Goal: Task Accomplishment & Management: Use online tool/utility

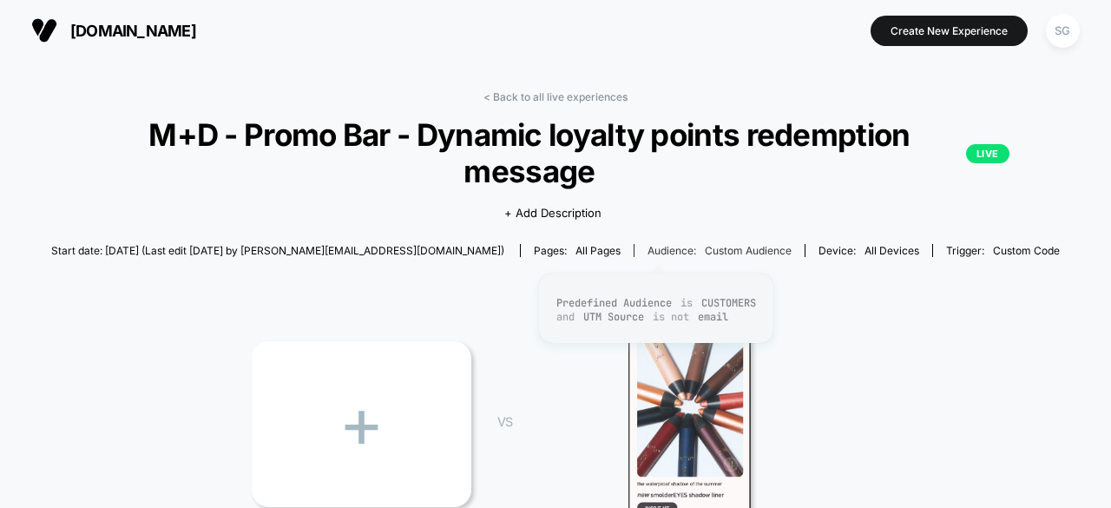
click at [705, 249] on span "Custom Audience" at bounding box center [748, 250] width 87 height 13
click at [1071, 27] on div "SG" at bounding box center [1063, 31] width 34 height 34
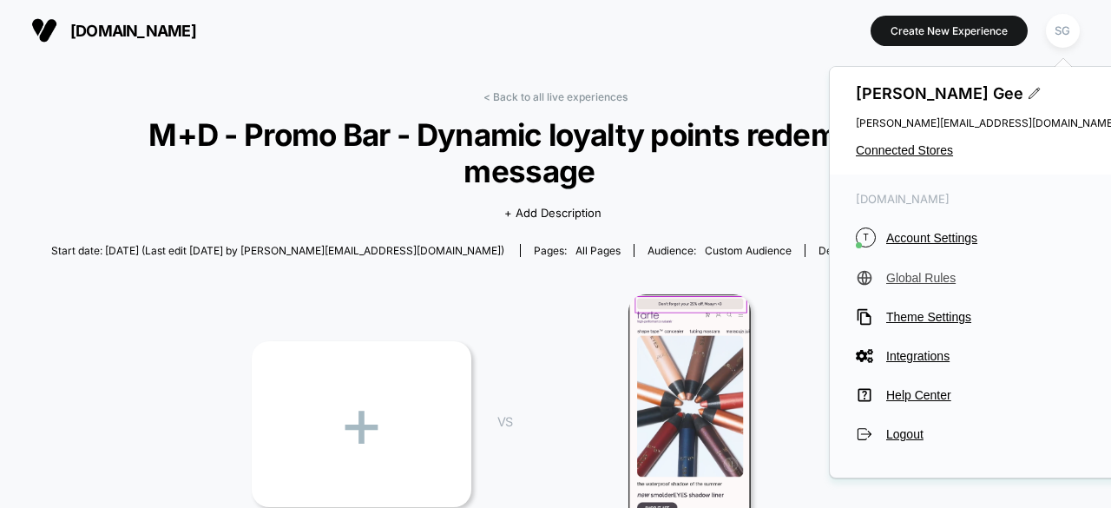
click at [934, 274] on span "Global Rules" at bounding box center [1001, 278] width 230 height 14
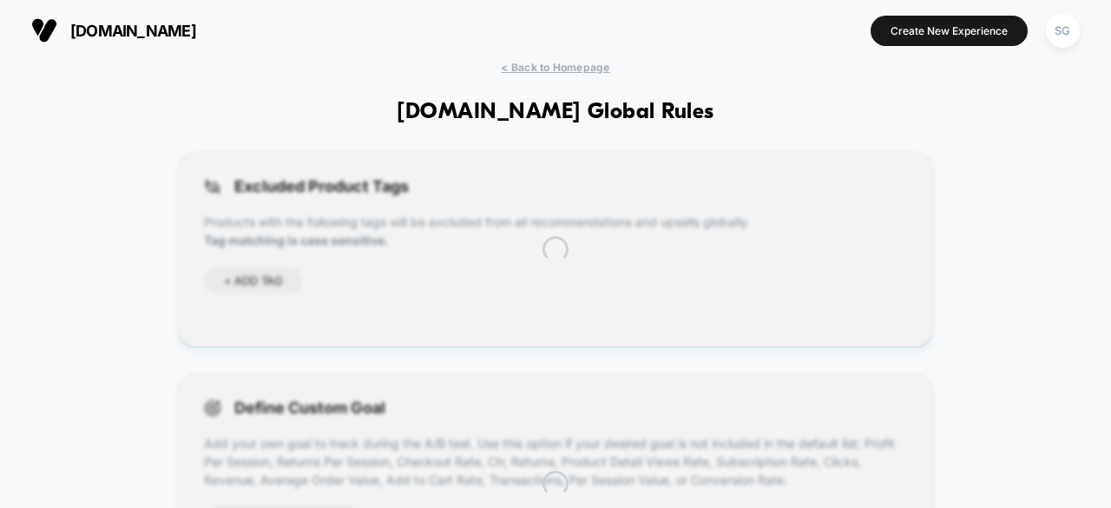
click at [911, 355] on html "[DOMAIN_NAME] Create New Experience SG [DOMAIN_NAME] < Back to Homepage [DOMAIN…" at bounding box center [555, 254] width 1111 height 508
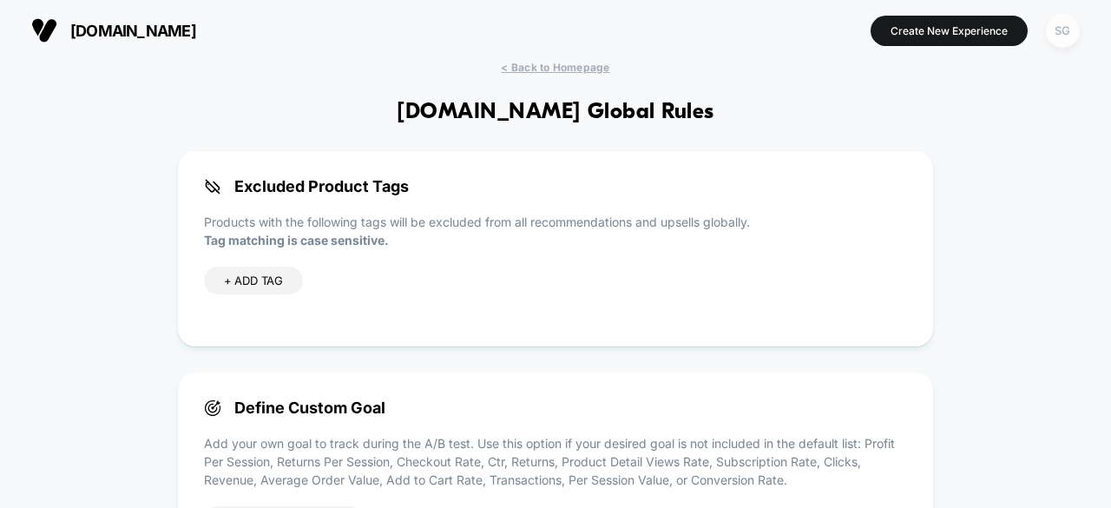
click at [1075, 38] on div "SG" at bounding box center [1063, 31] width 34 height 34
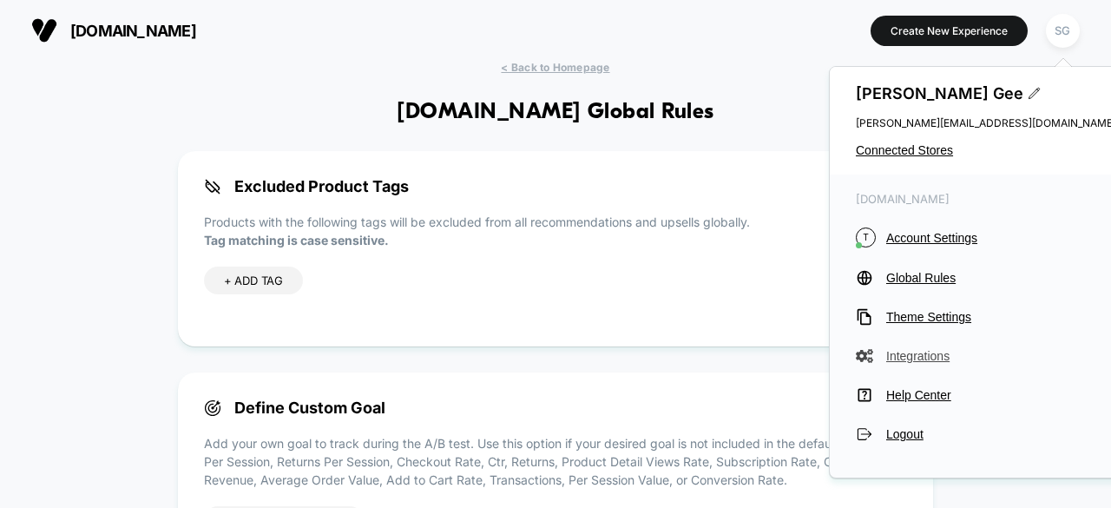
click at [927, 353] on span "Integrations" at bounding box center [1001, 356] width 230 height 14
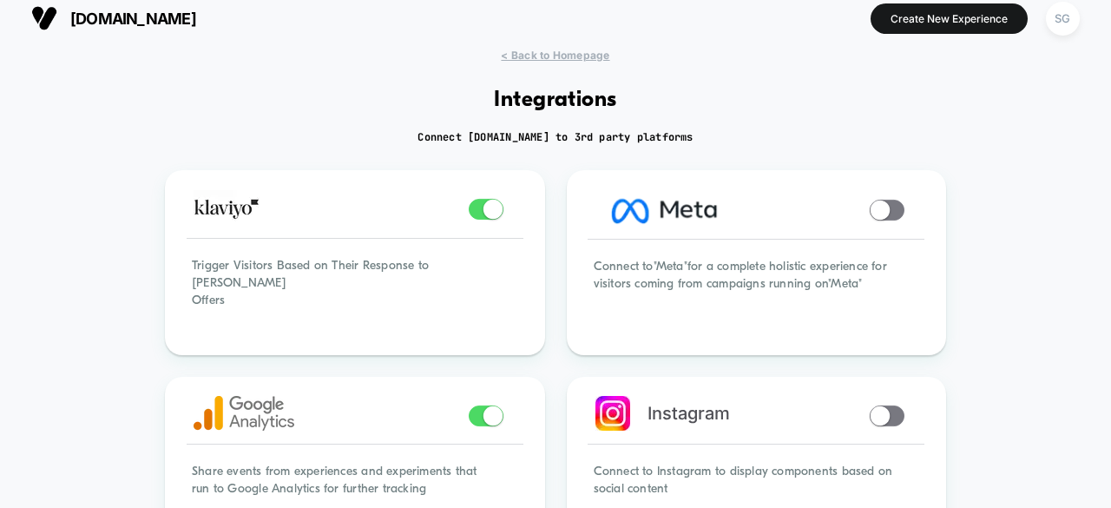
scroll to position [9, 0]
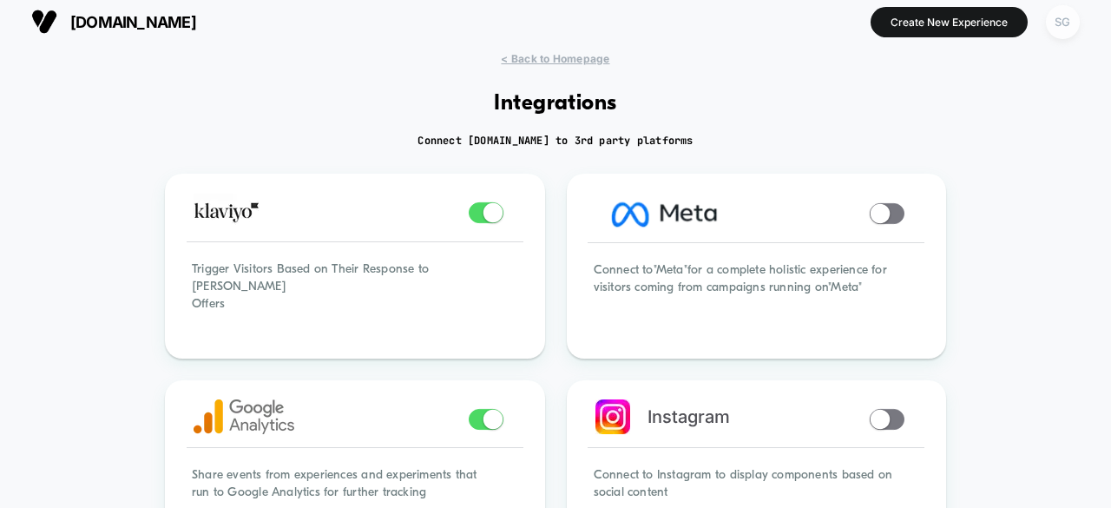
click at [1070, 22] on div "SG" at bounding box center [1063, 22] width 34 height 34
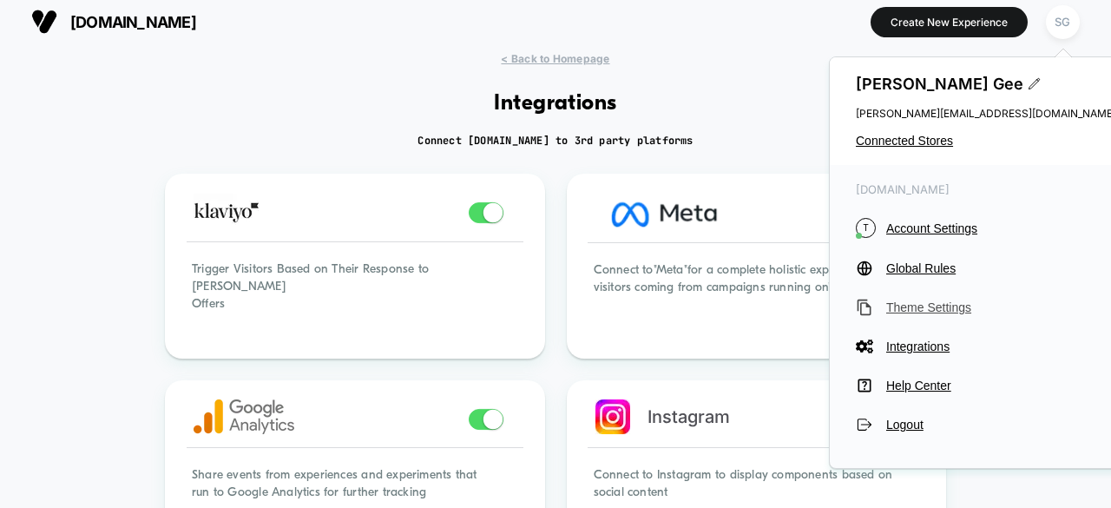
click at [925, 305] on span "Theme Settings" at bounding box center [1001, 307] width 230 height 14
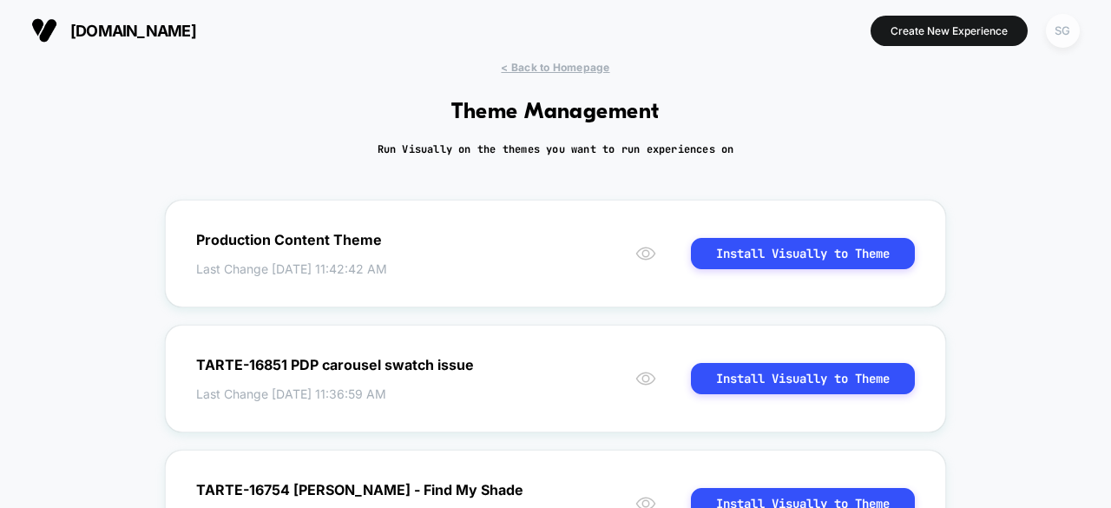
click at [1066, 32] on div "SG" at bounding box center [1063, 31] width 34 height 34
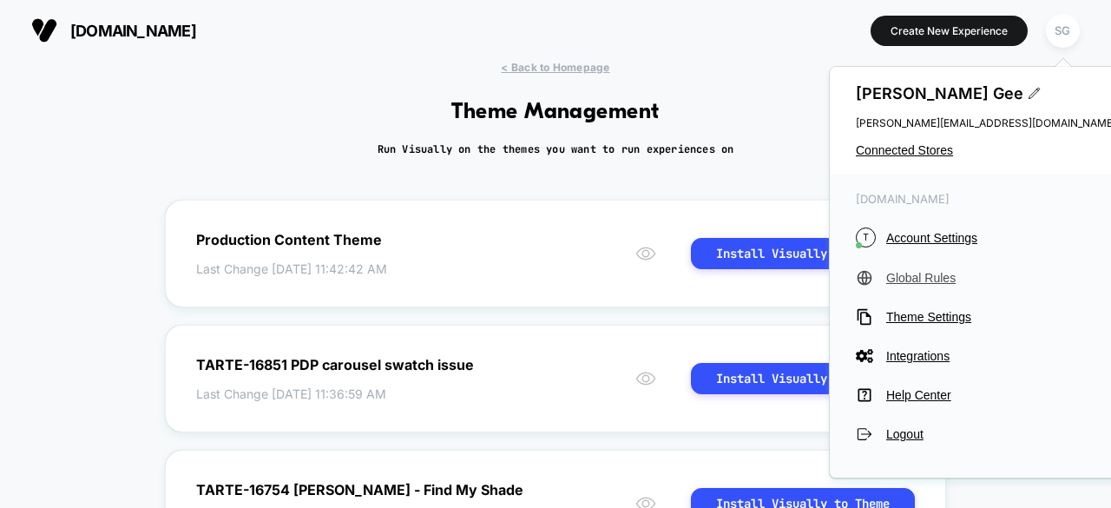
click at [908, 280] on span "Global Rules" at bounding box center [1001, 278] width 230 height 14
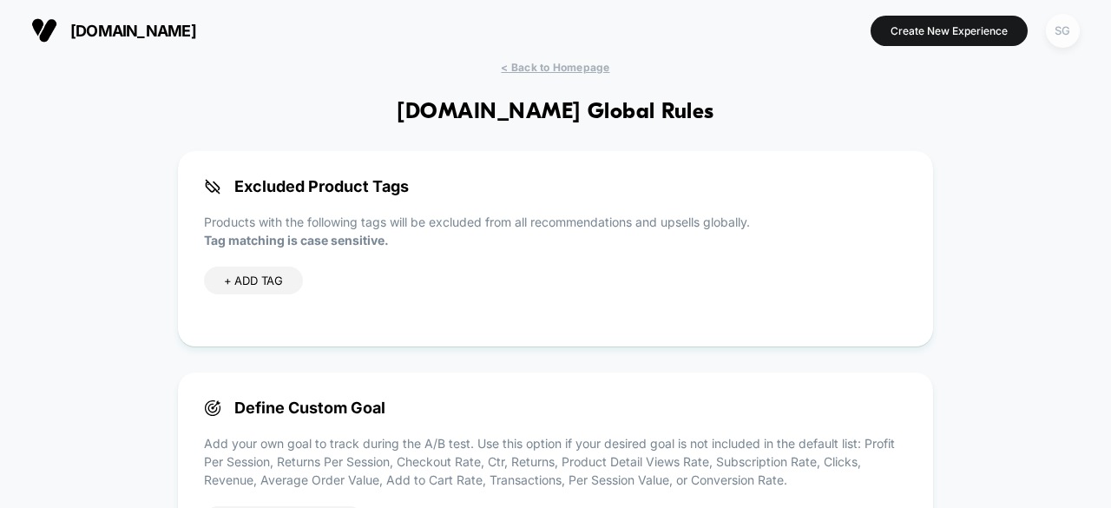
click at [1054, 27] on div "SG" at bounding box center [1063, 31] width 34 height 34
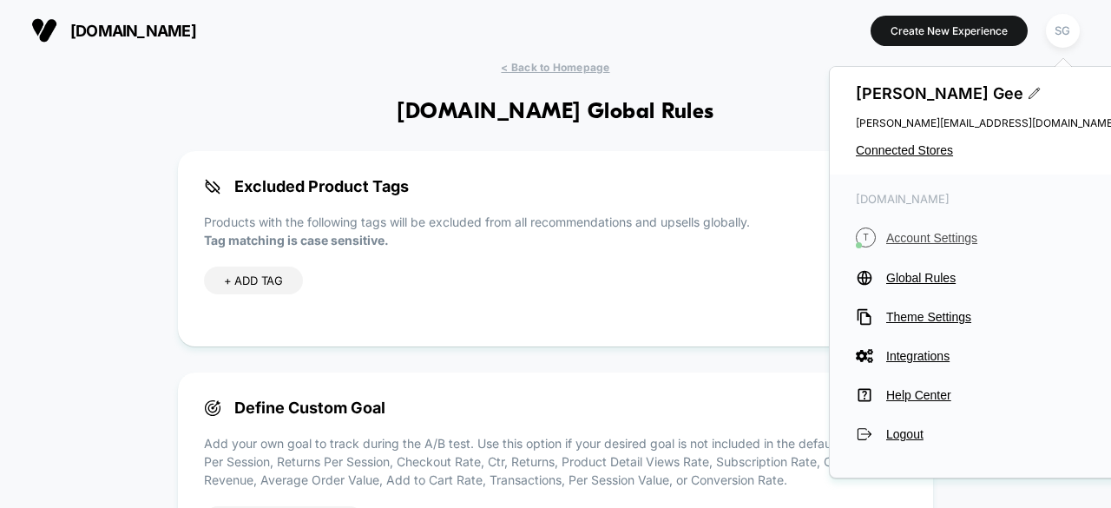
click at [898, 247] on button "T Account Settings" at bounding box center [986, 237] width 260 height 20
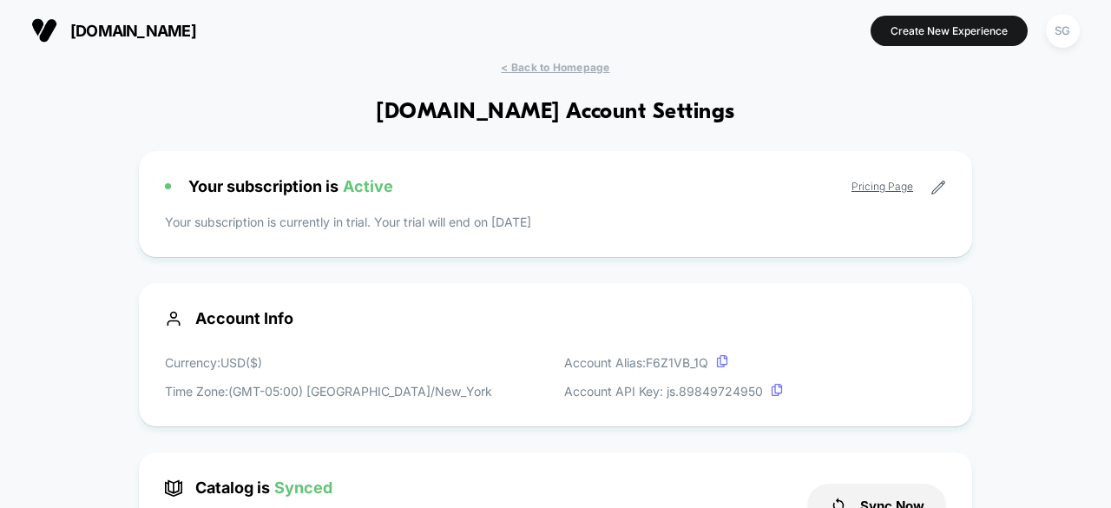
click at [570, 53] on div "[DOMAIN_NAME] Create New Experience SG" at bounding box center [555, 30] width 1111 height 61
click at [566, 66] on span "< Back to Homepage" at bounding box center [555, 67] width 109 height 13
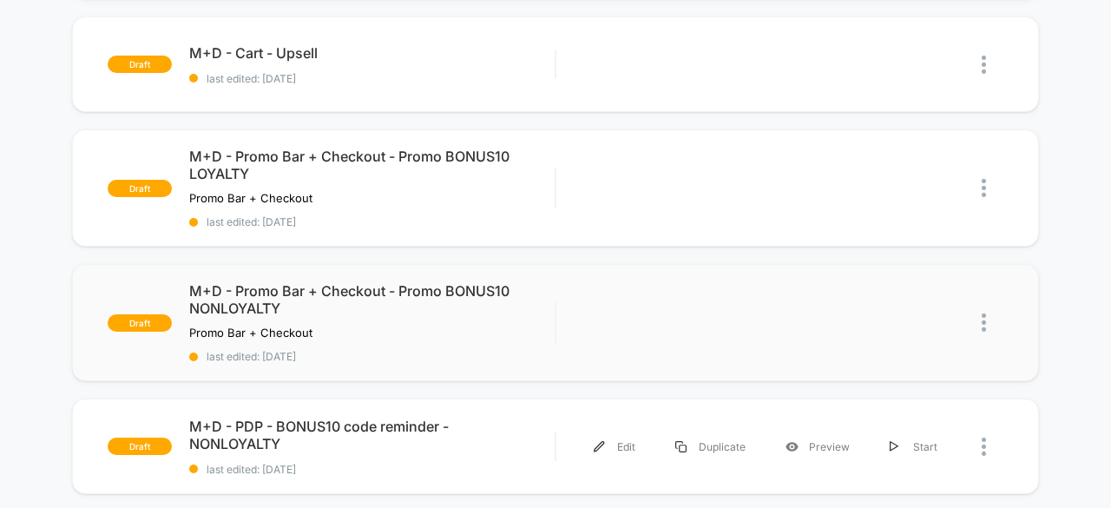
scroll to position [1104, 0]
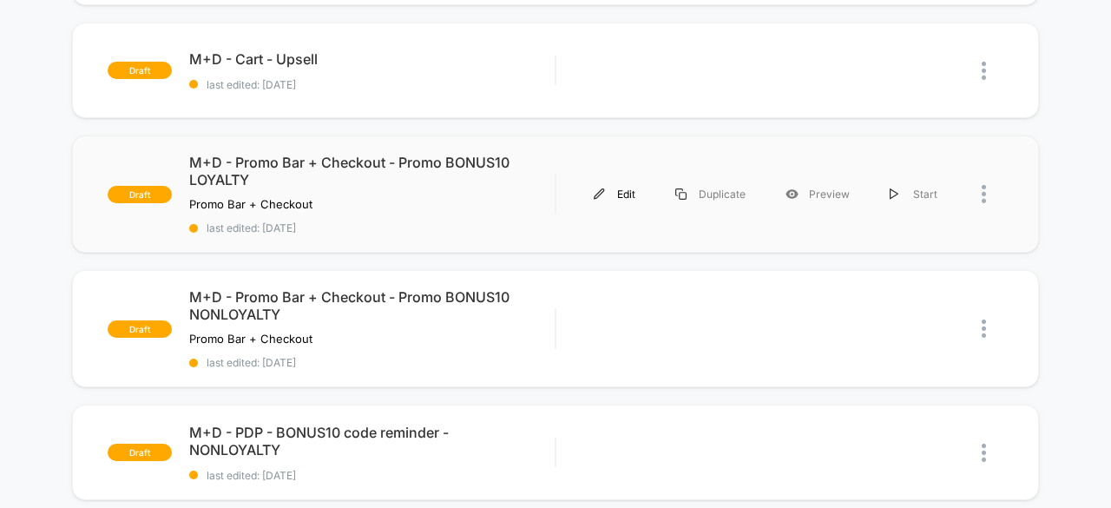
click at [609, 181] on div "Edit" at bounding box center [615, 194] width 82 height 39
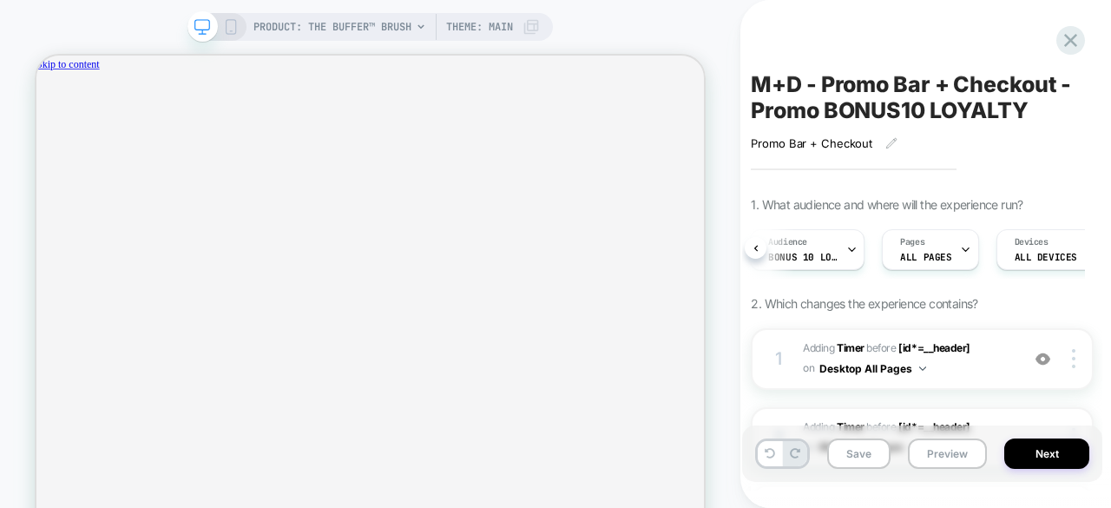
scroll to position [0, 182]
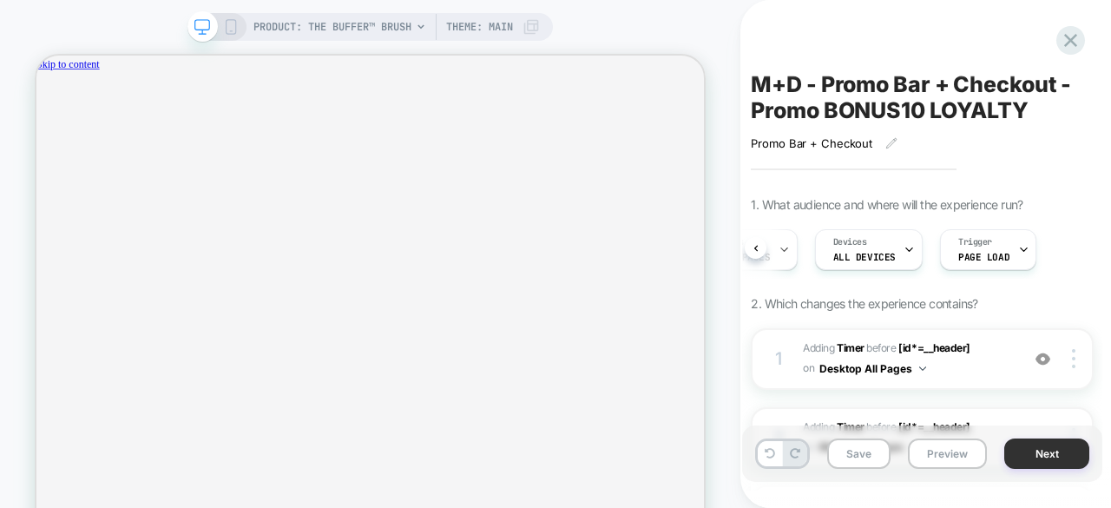
click at [1063, 455] on button "Next" at bounding box center [1046, 453] width 85 height 30
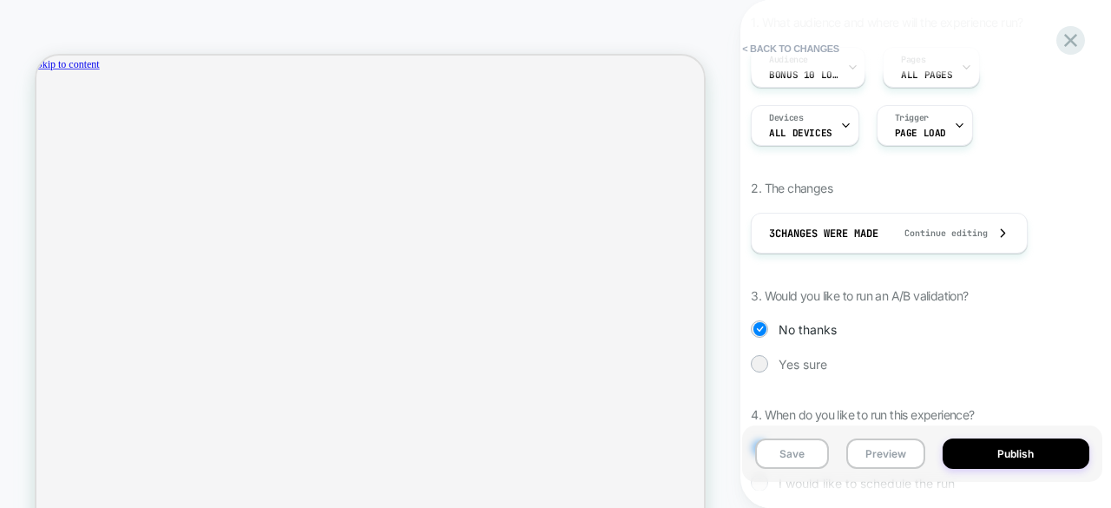
scroll to position [302, 0]
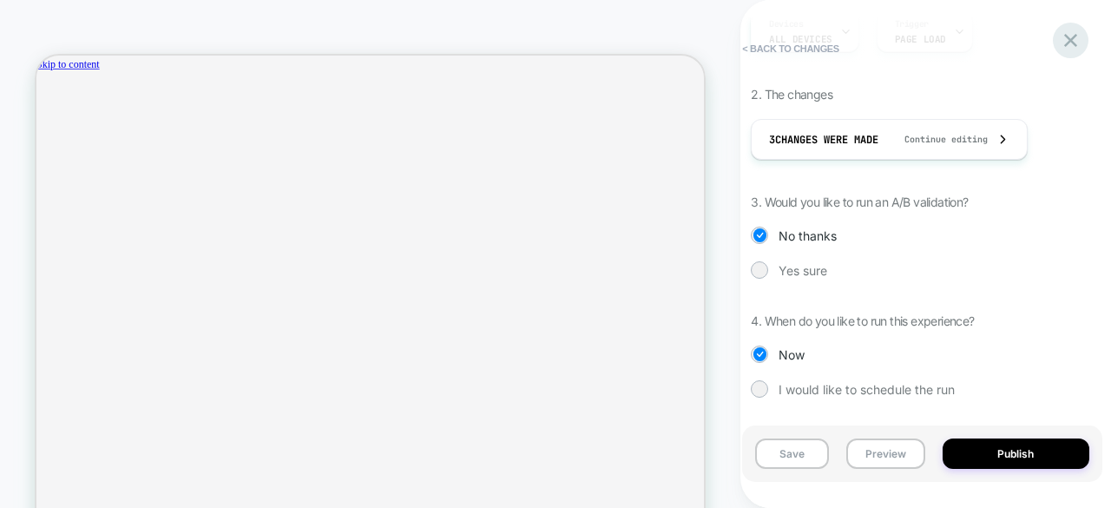
click at [1068, 41] on icon at bounding box center [1070, 40] width 23 height 23
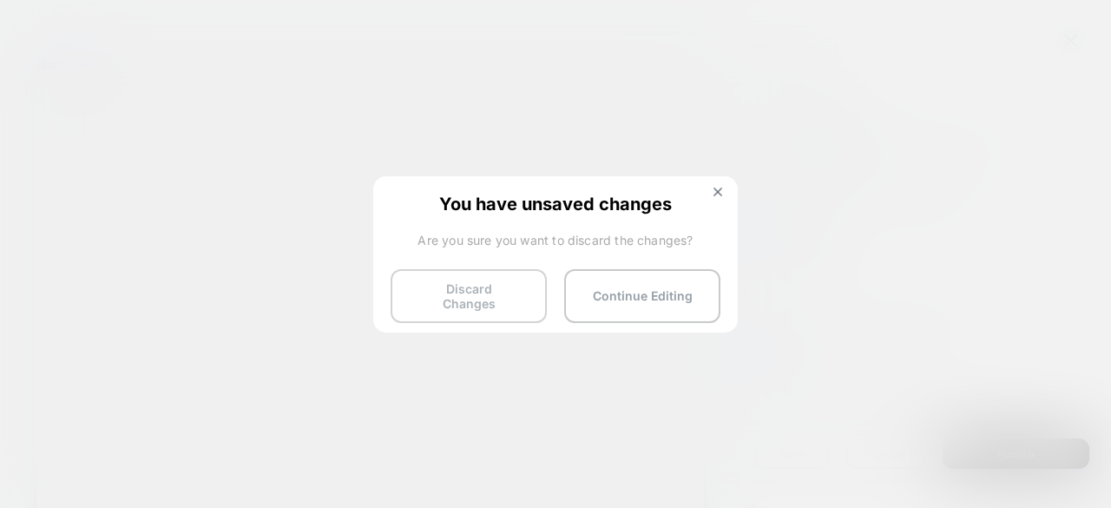
click at [497, 283] on button "Discard Changes" at bounding box center [469, 296] width 156 height 54
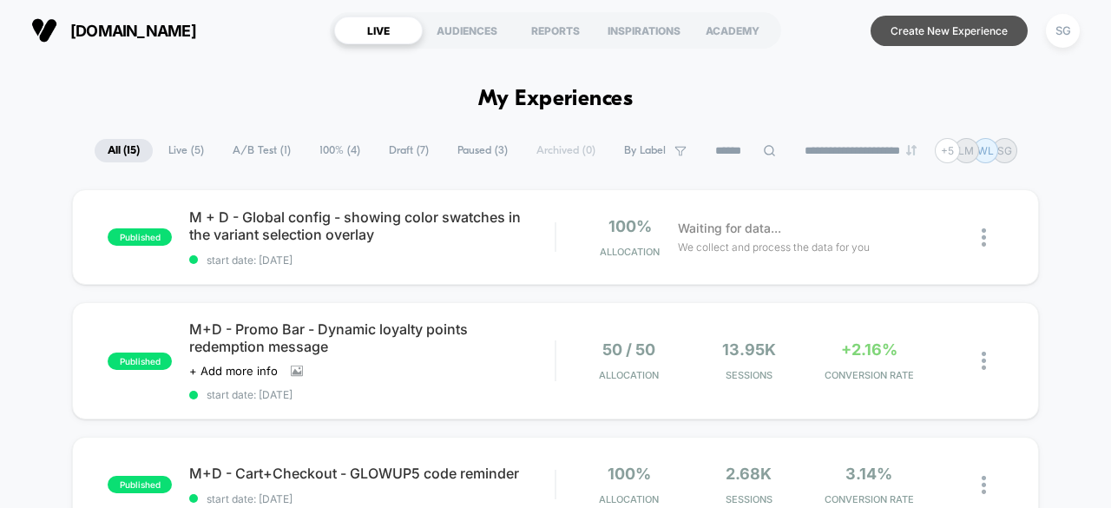
click at [913, 43] on button "Create New Experience" at bounding box center [949, 31] width 157 height 30
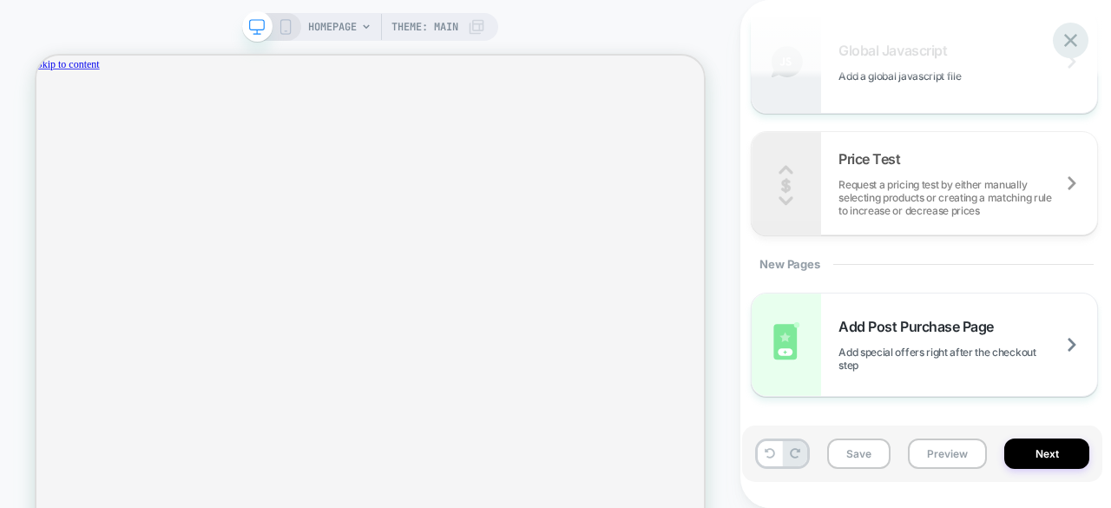
scroll to position [0, 1545]
click at [1081, 44] on icon at bounding box center [1070, 40] width 23 height 23
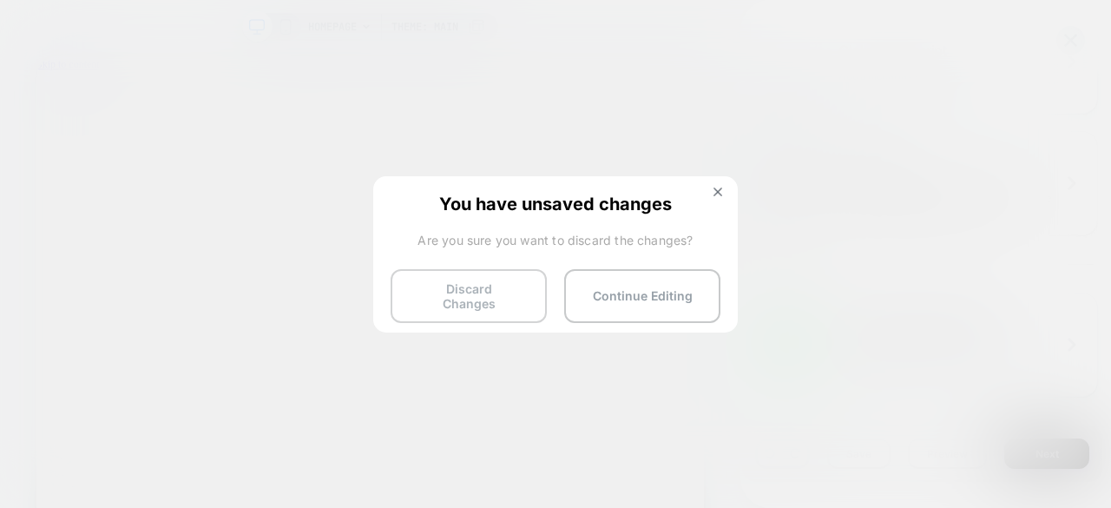
click at [490, 300] on button "Discard Changes" at bounding box center [469, 296] width 156 height 54
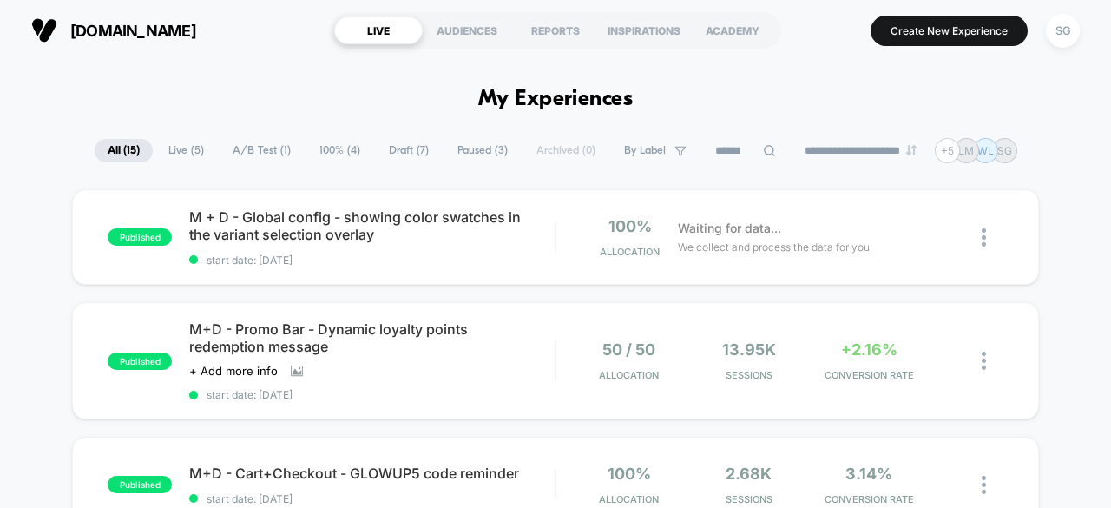
click at [465, 23] on div "AUDIENCES" at bounding box center [467, 30] width 89 height 28
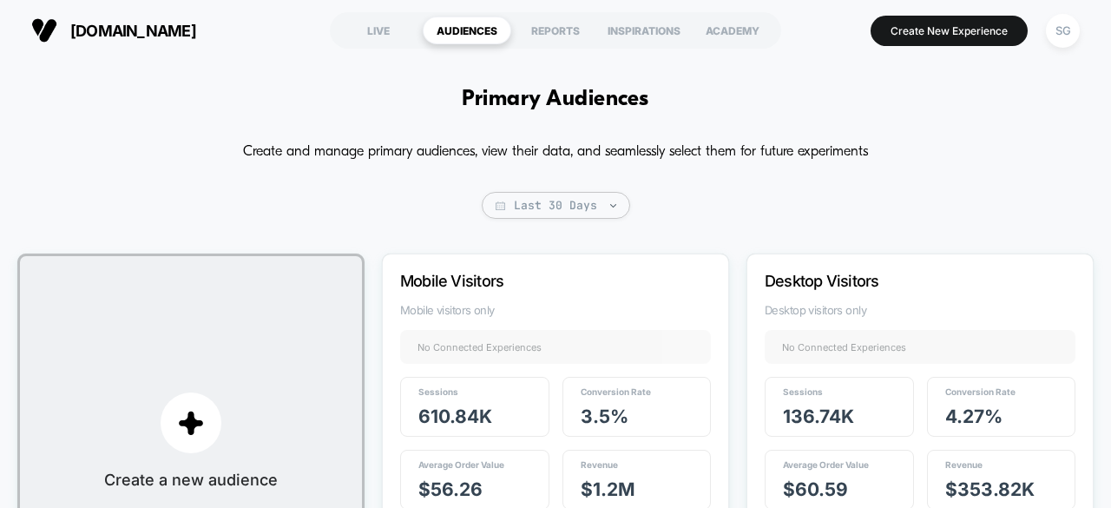
scroll to position [943, 0]
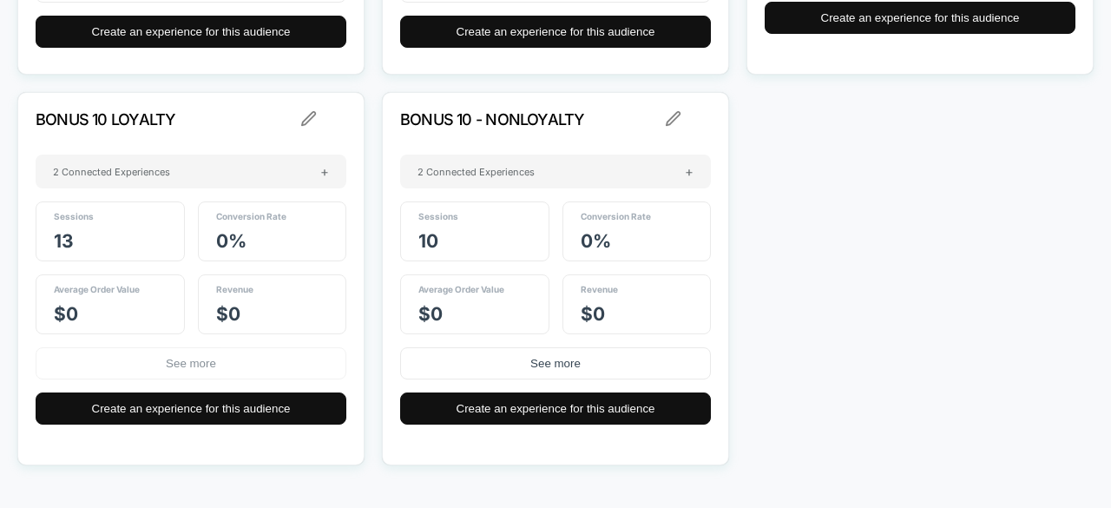
click at [188, 369] on button "See more" at bounding box center [191, 363] width 311 height 32
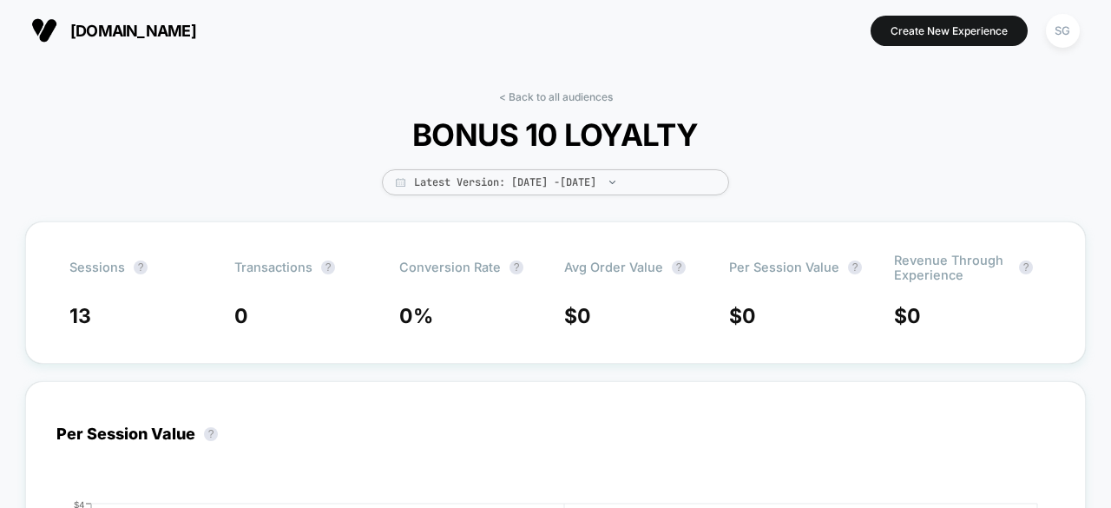
click at [155, 22] on span "[DOMAIN_NAME]" at bounding box center [133, 31] width 126 height 18
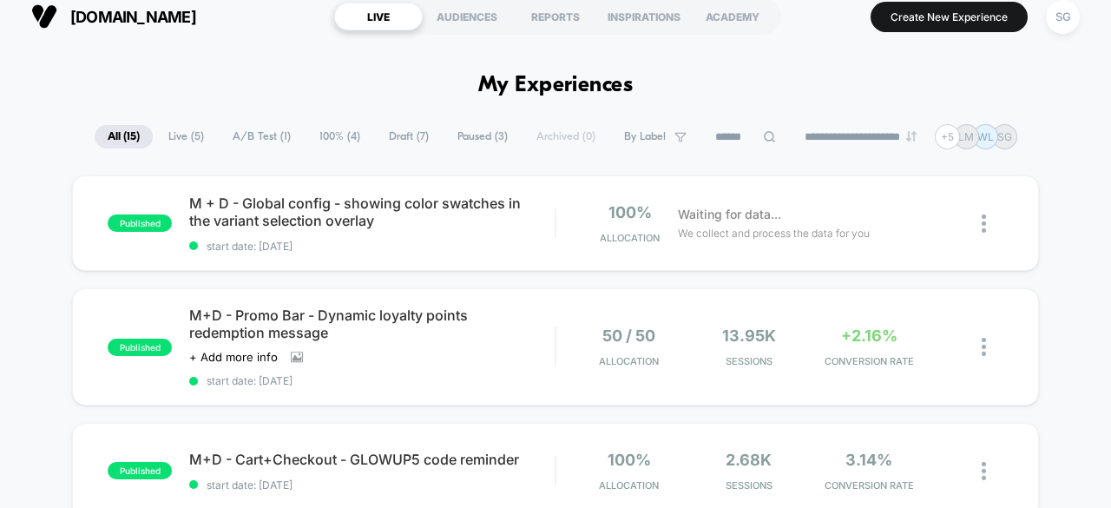
scroll to position [12, 0]
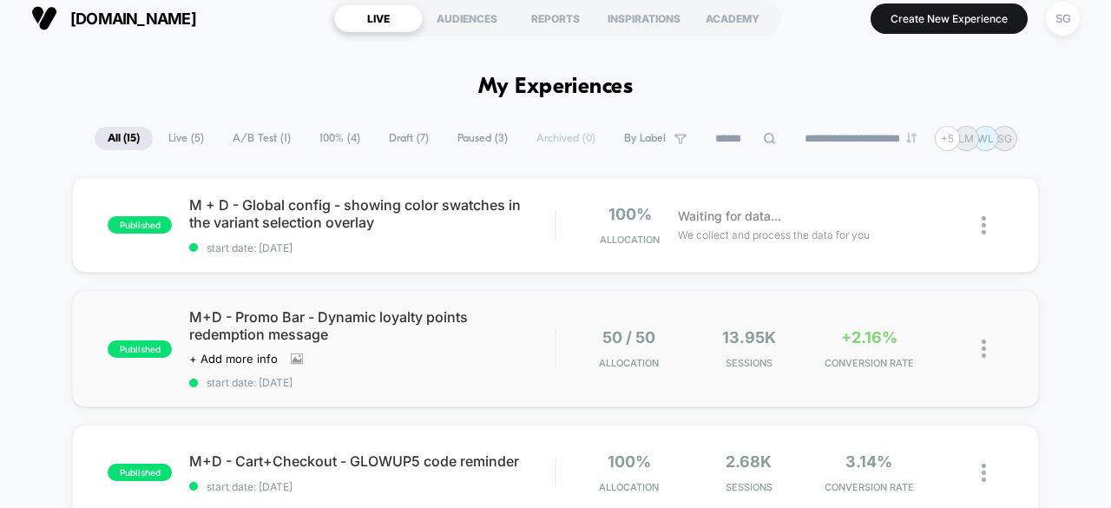
click at [318, 335] on span "M+D - Promo Bar - Dynamic loyalty points redemption message" at bounding box center [371, 325] width 365 height 35
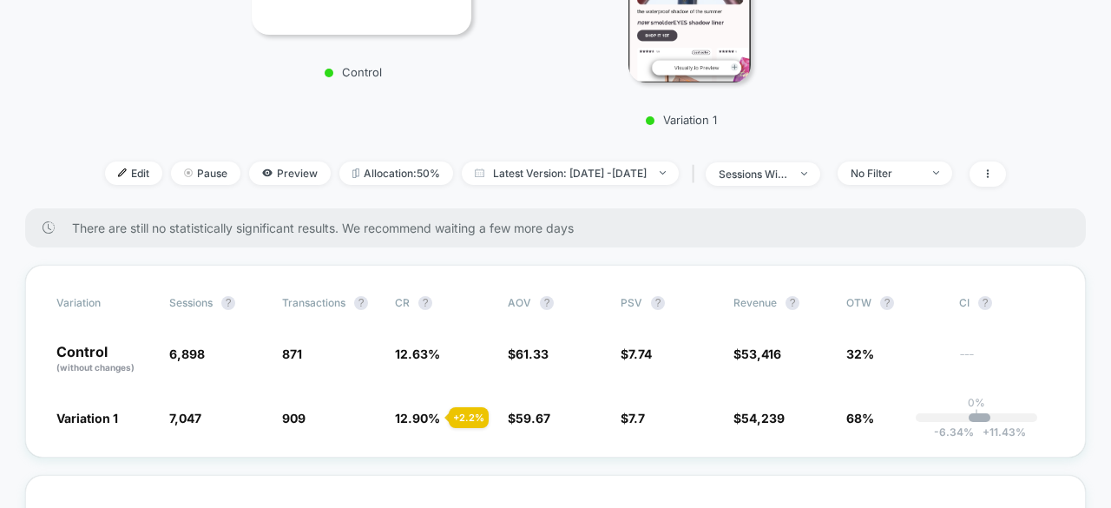
scroll to position [469, 0]
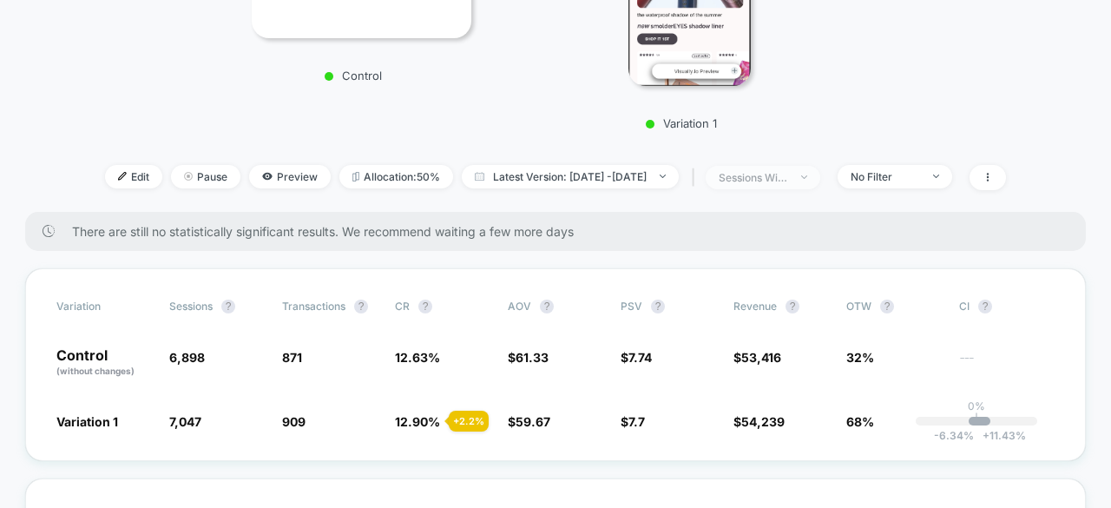
click at [807, 175] on img at bounding box center [804, 176] width 6 height 3
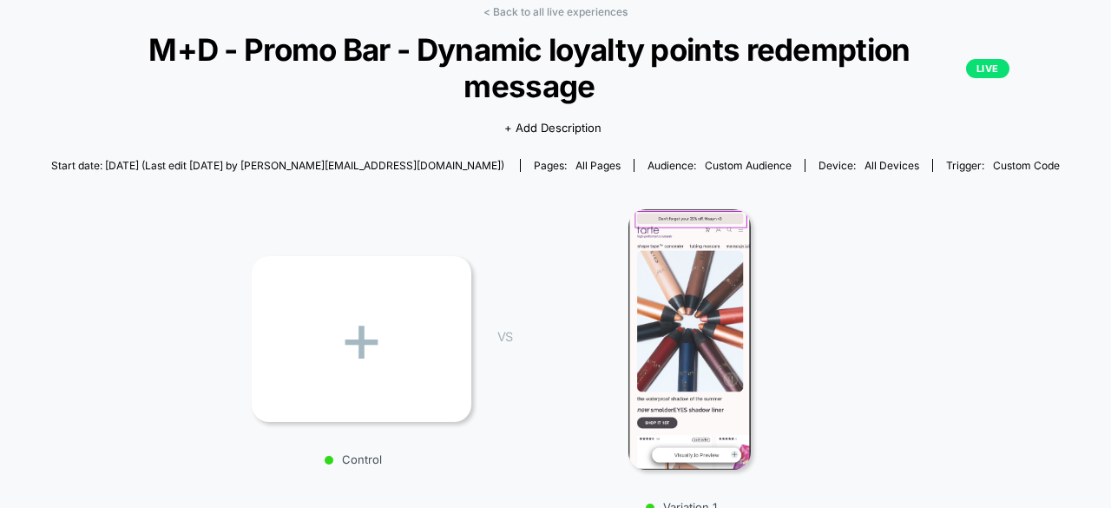
scroll to position [86, 0]
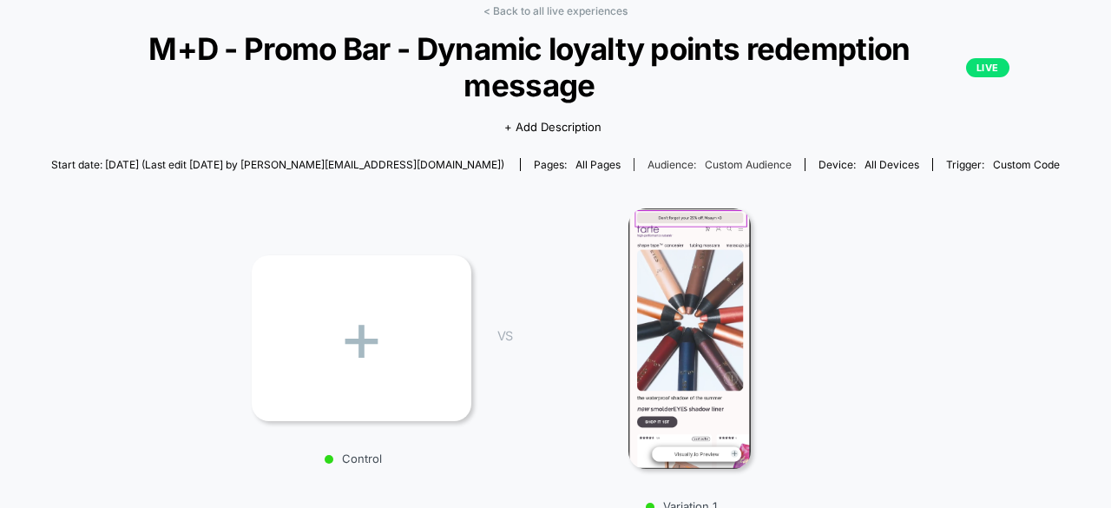
click at [705, 163] on span "Custom Audience" at bounding box center [748, 164] width 87 height 13
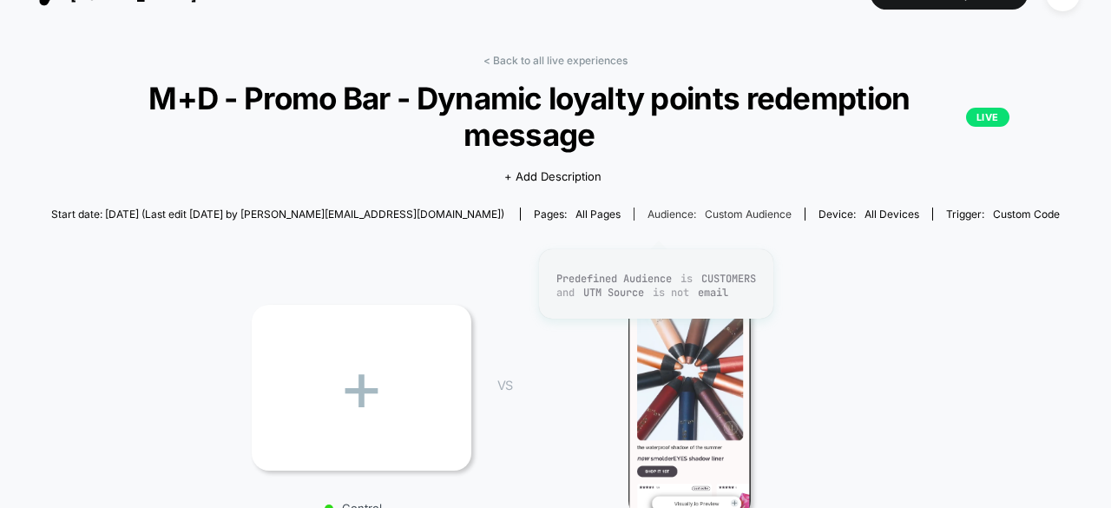
scroll to position [0, 0]
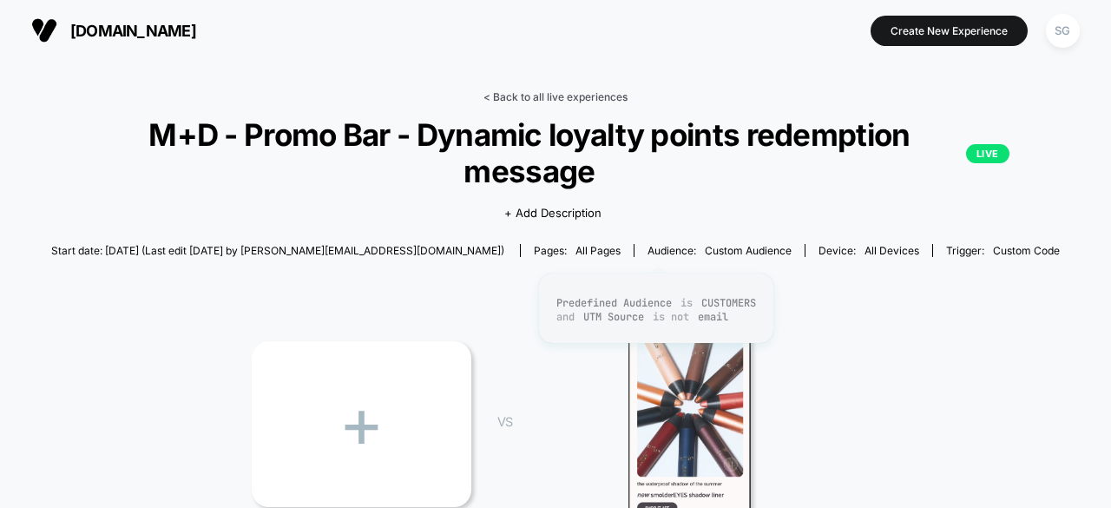
click at [620, 98] on link "< Back to all live experiences" at bounding box center [556, 96] width 144 height 13
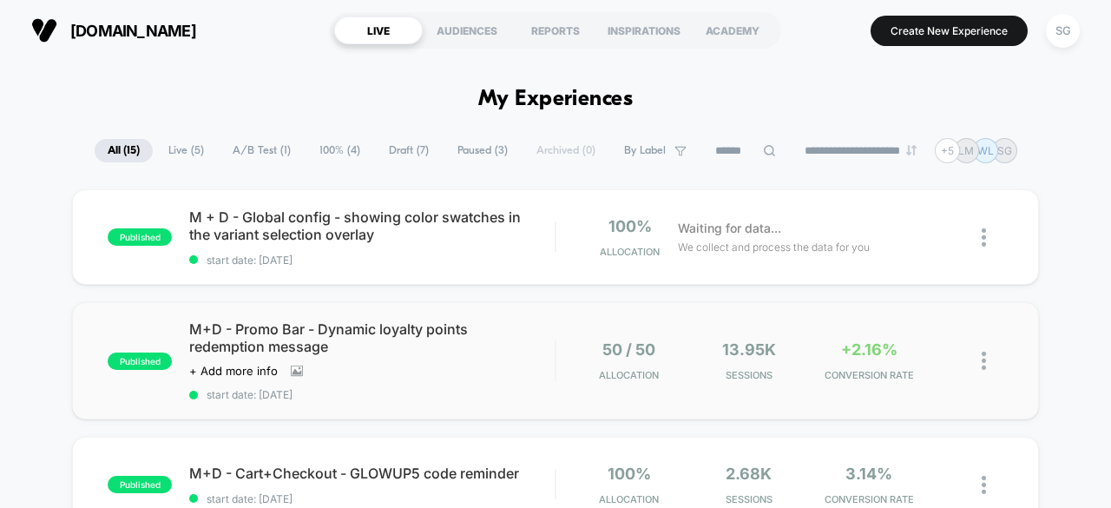
click at [984, 361] on img at bounding box center [984, 361] width 4 height 18
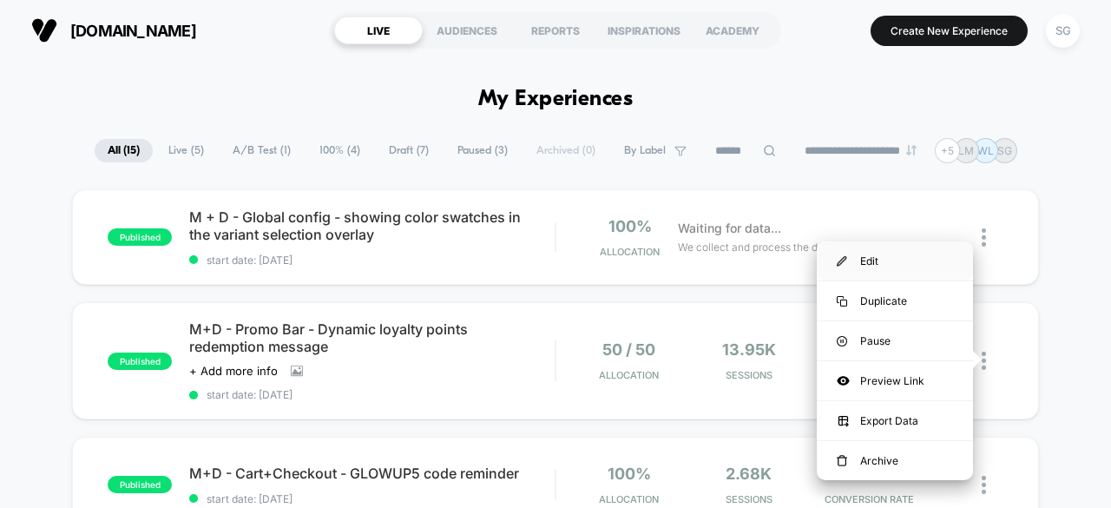
click at [932, 264] on div "Edit" at bounding box center [895, 260] width 156 height 39
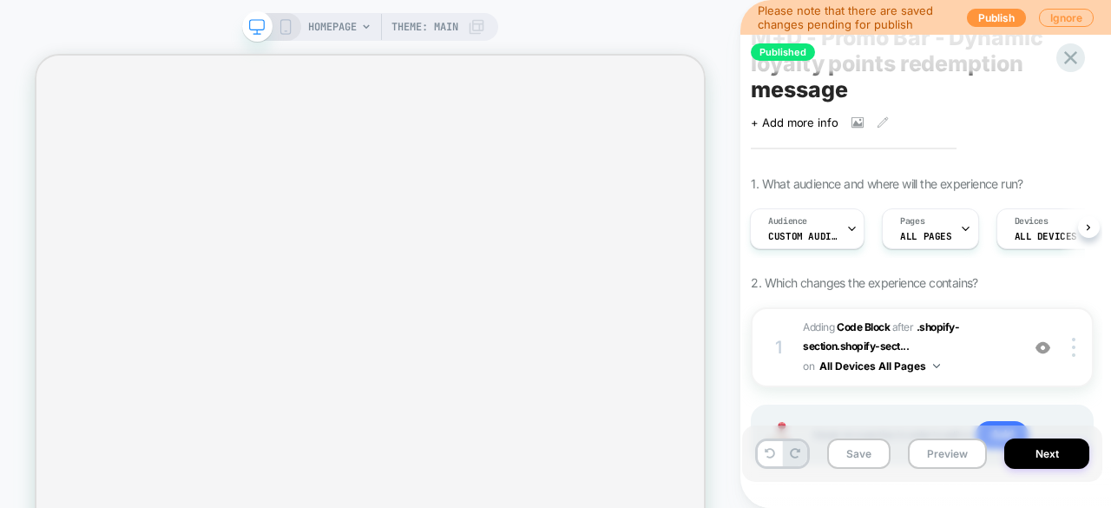
scroll to position [132, 0]
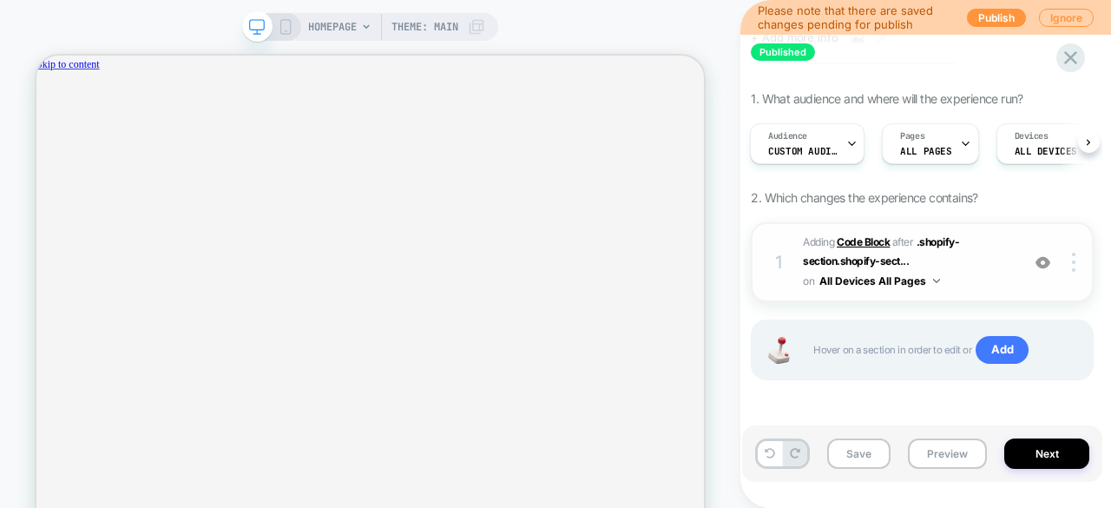
click at [870, 244] on b "Code Block" at bounding box center [863, 241] width 53 height 13
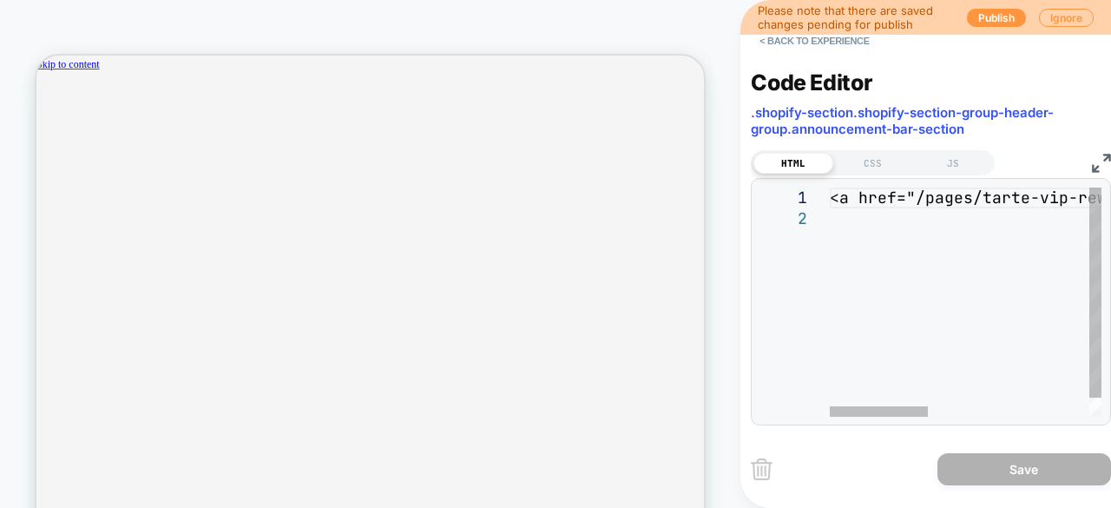
scroll to position [0, 0]
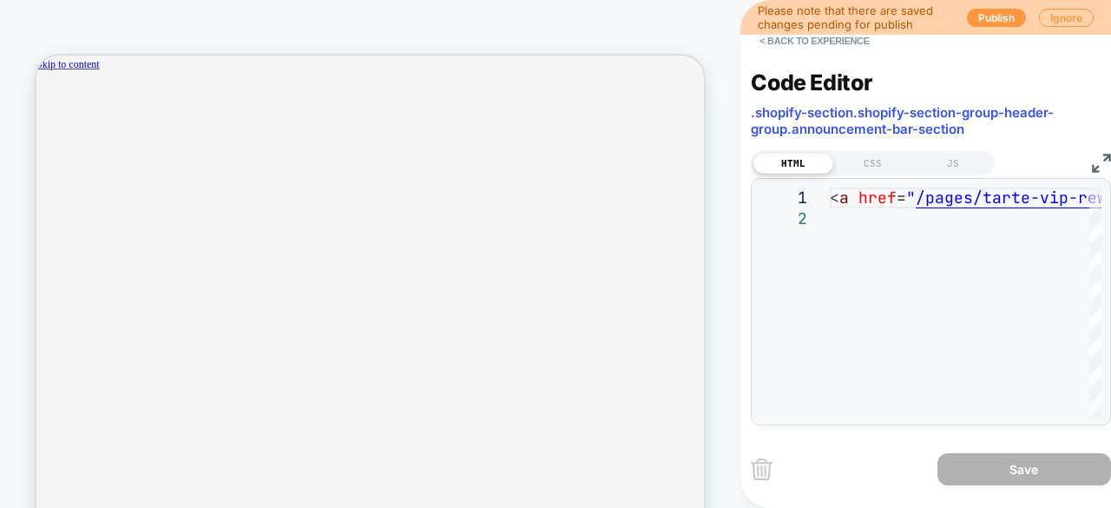
click at [1095, 163] on img at bounding box center [1101, 163] width 19 height 19
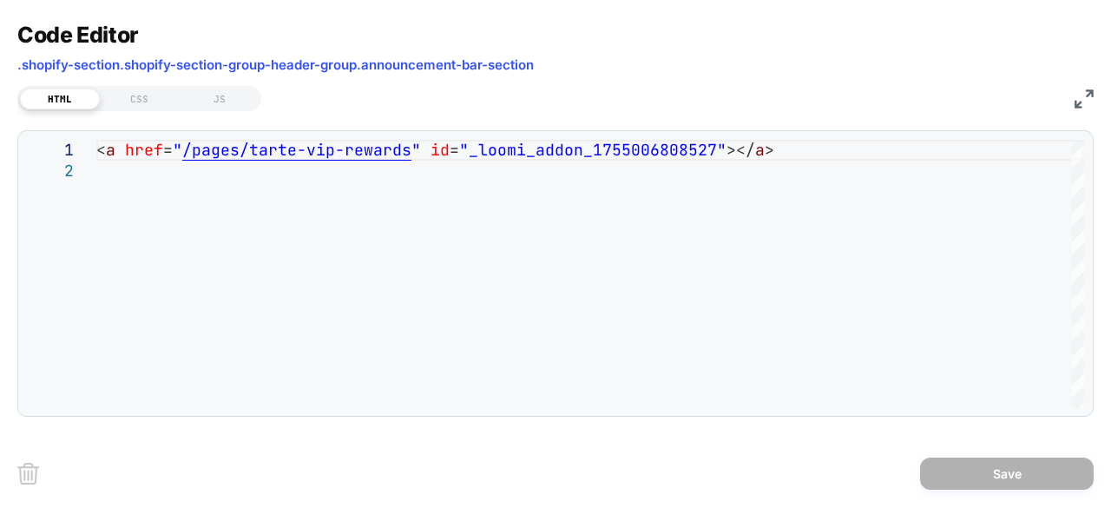
click at [1082, 95] on img at bounding box center [1084, 98] width 19 height 19
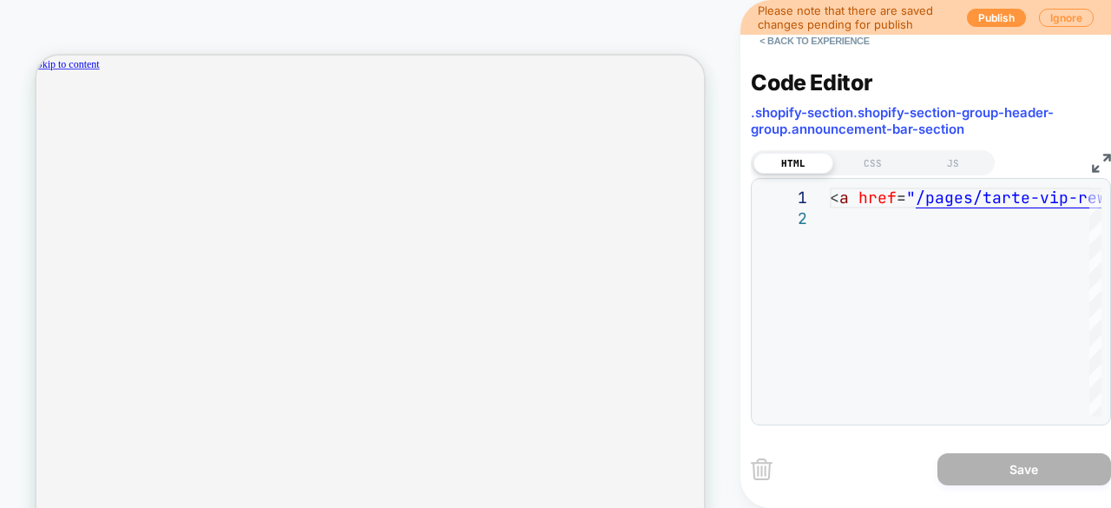
scroll to position [0, 1545]
click at [833, 43] on button "< Back to experience" at bounding box center [814, 41] width 127 height 28
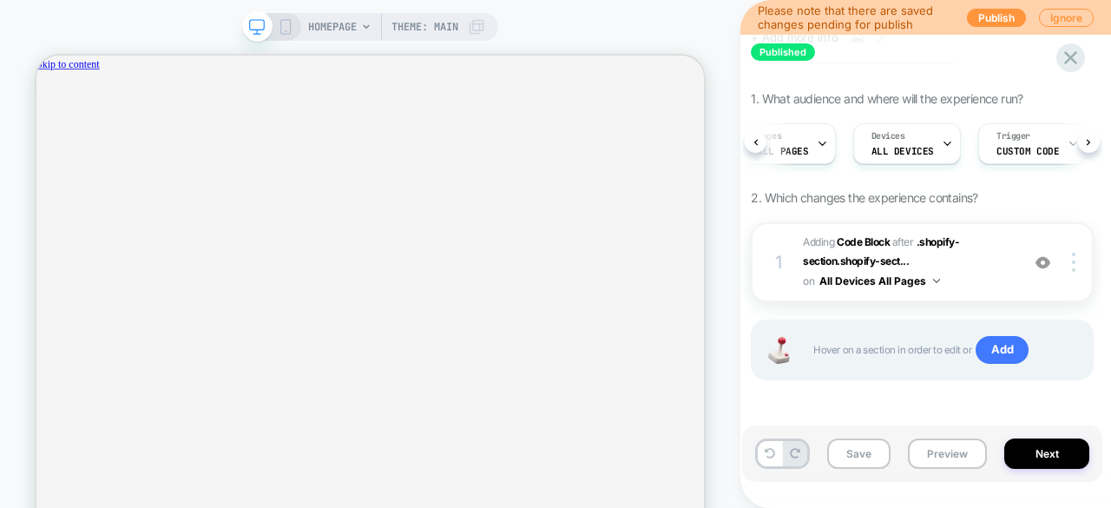
scroll to position [0, 193]
click at [966, 272] on span "Adding Code Block AFTER .shopify-section.shopify-sect... .shopify-section.shopi…" at bounding box center [907, 262] width 208 height 59
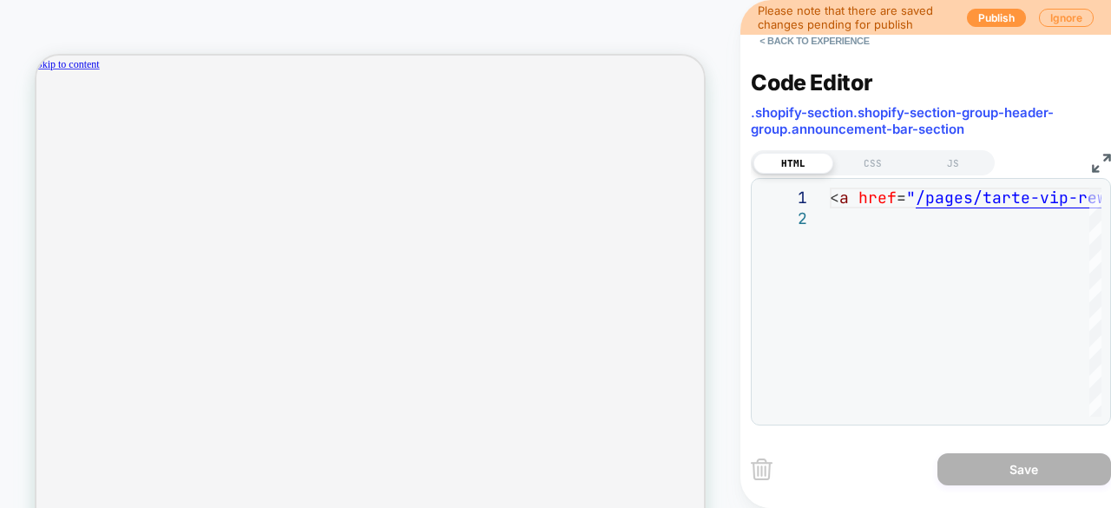
scroll to position [0, 773]
click at [834, 49] on button "< Back to experience" at bounding box center [814, 41] width 127 height 28
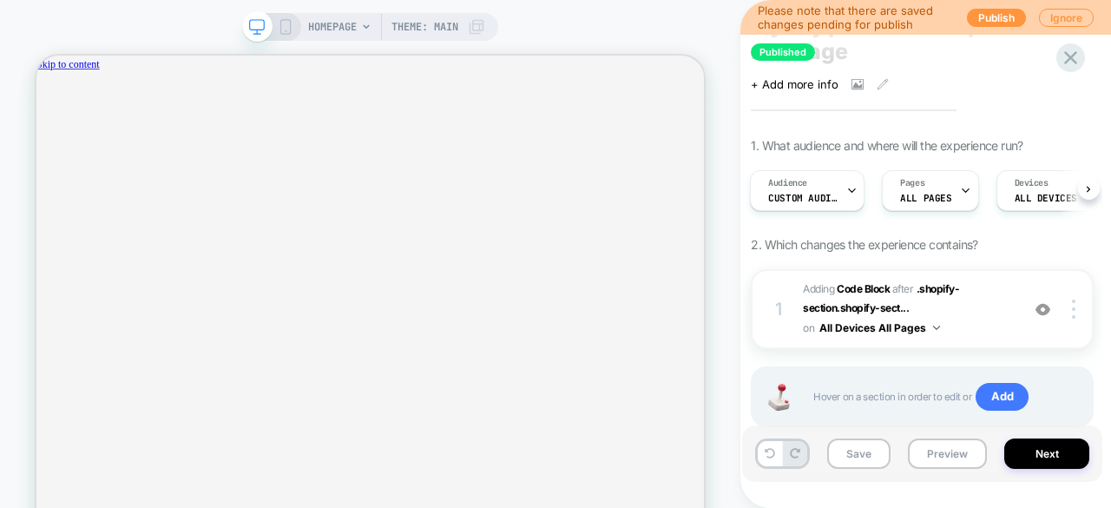
scroll to position [132, 0]
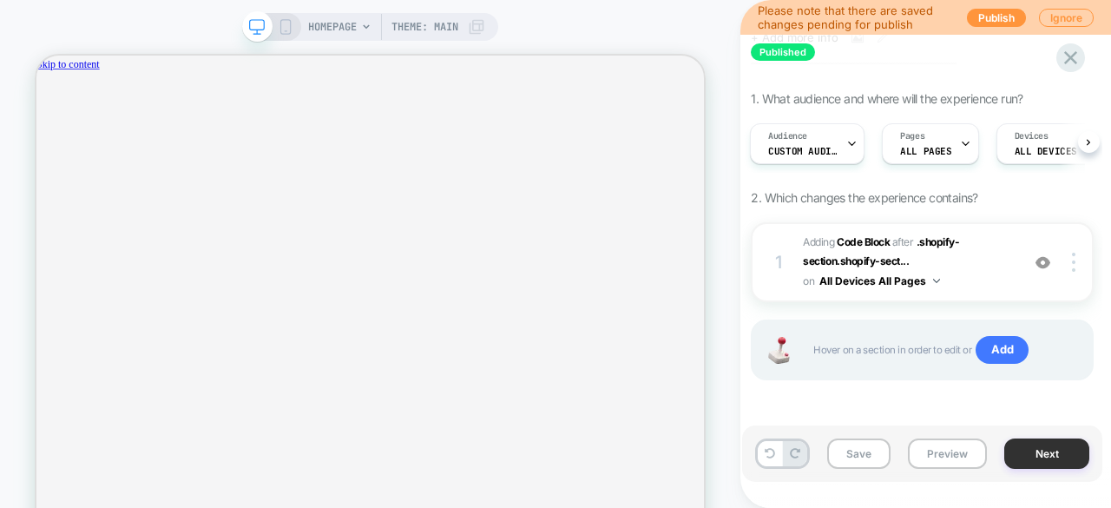
click at [1059, 464] on button "Next" at bounding box center [1046, 453] width 85 height 30
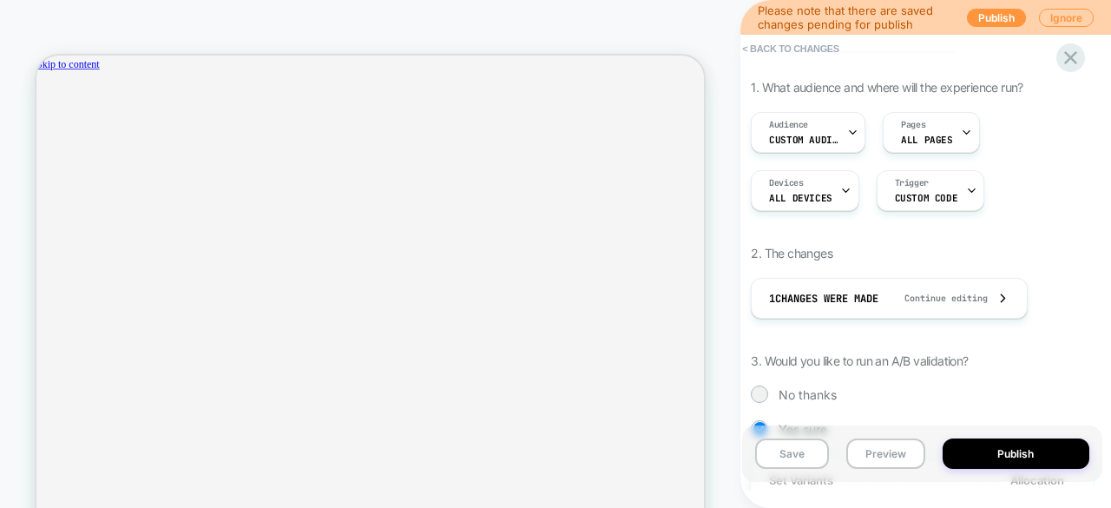
scroll to position [168, 0]
click at [952, 198] on div "Trigger Custom Code" at bounding box center [926, 191] width 97 height 39
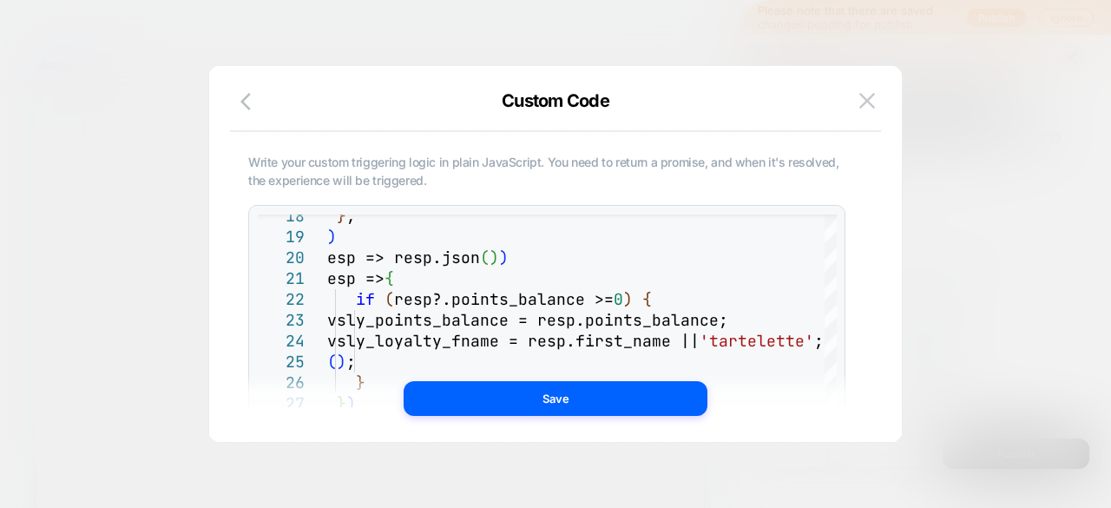
scroll to position [0, 1545]
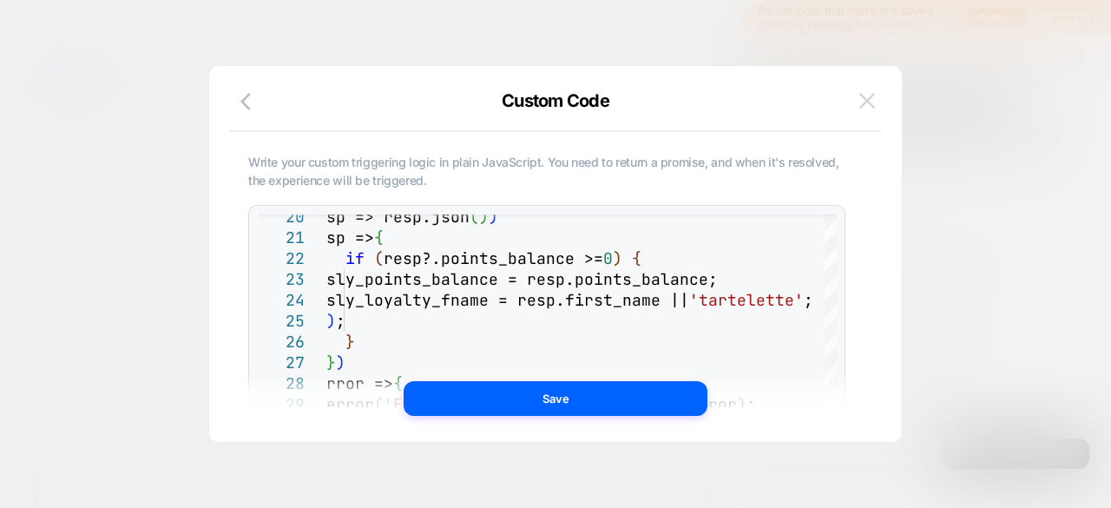
click at [865, 104] on img at bounding box center [867, 100] width 16 height 15
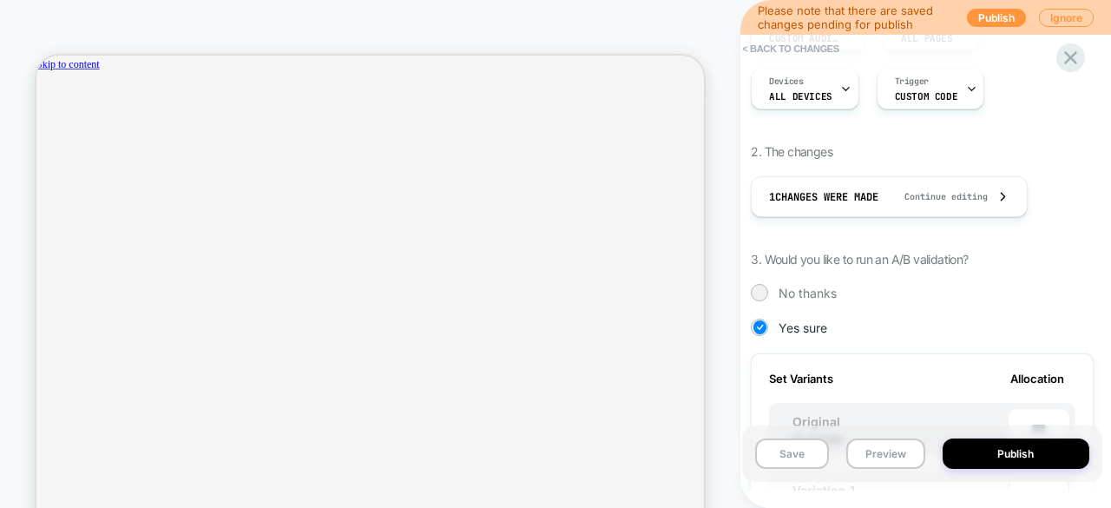
scroll to position [275, 0]
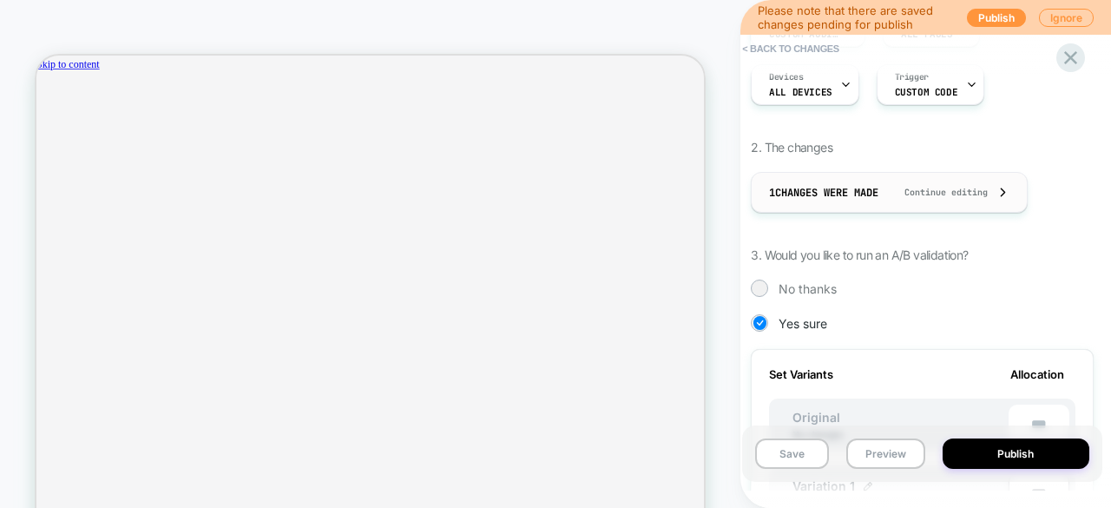
click at [1010, 191] on icon at bounding box center [1003, 192] width 13 height 13
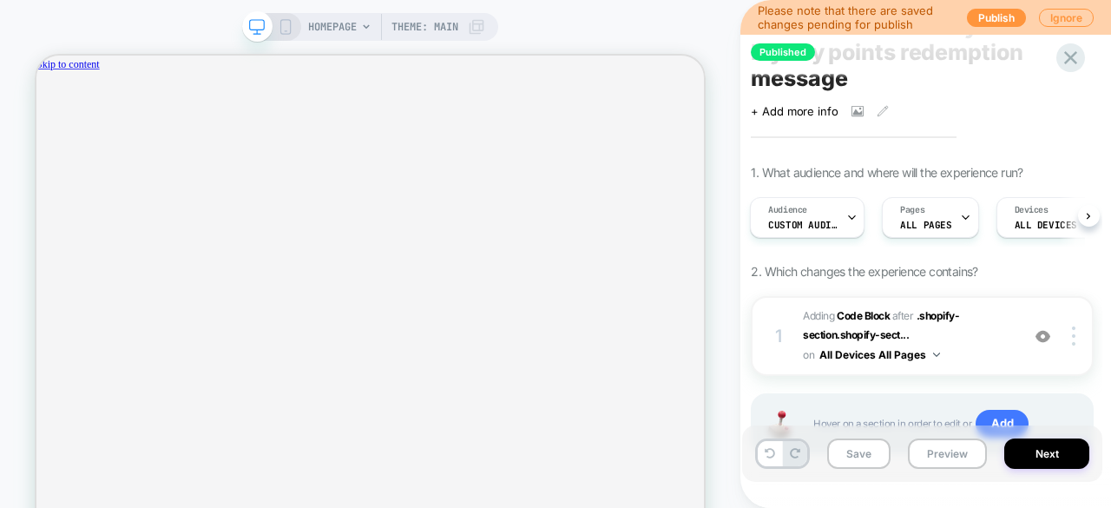
scroll to position [132, 0]
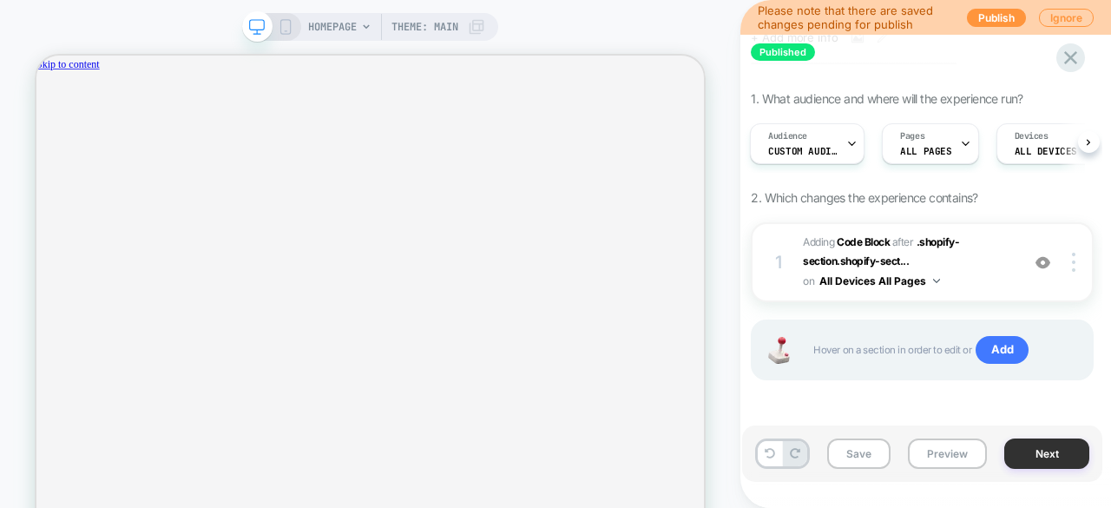
click at [1056, 451] on button "Next" at bounding box center [1046, 453] width 85 height 30
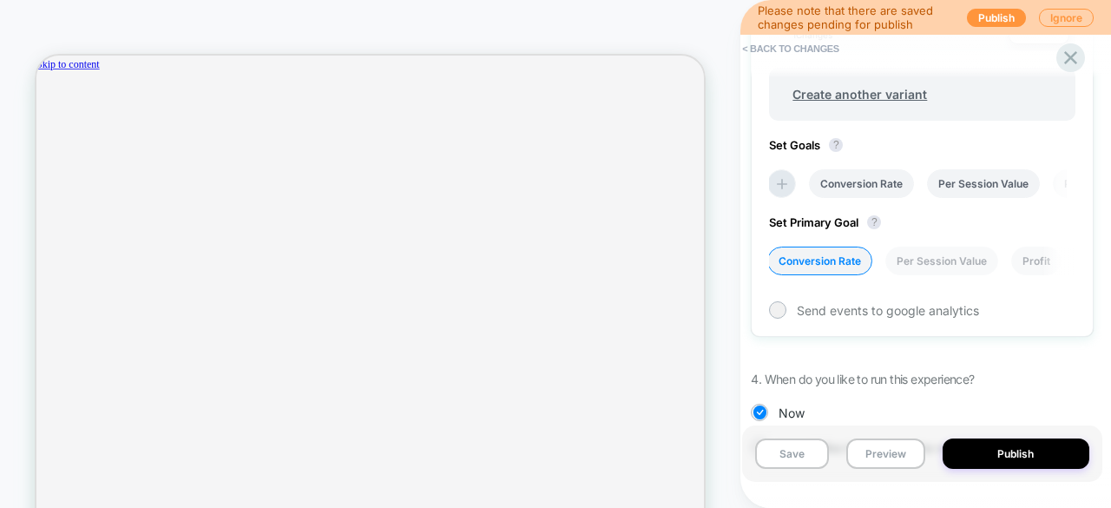
scroll to position [800, 0]
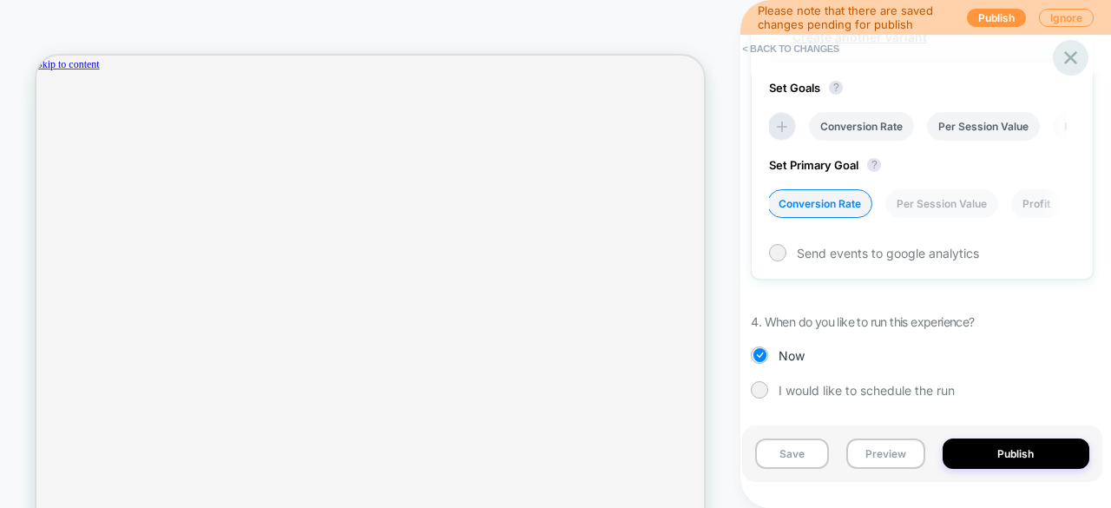
click at [1070, 61] on icon at bounding box center [1070, 57] width 23 height 23
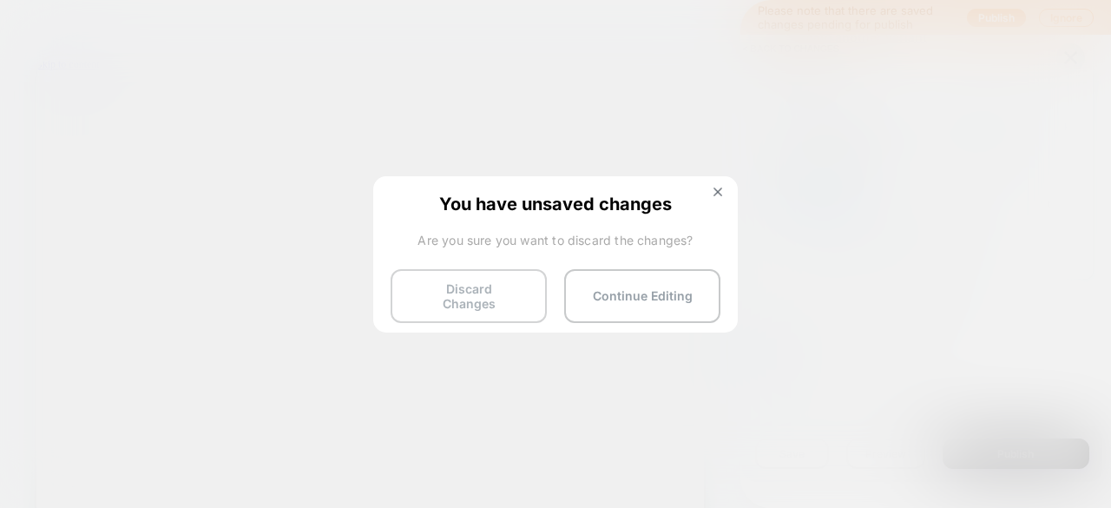
click at [466, 307] on button "Discard Changes" at bounding box center [469, 296] width 156 height 54
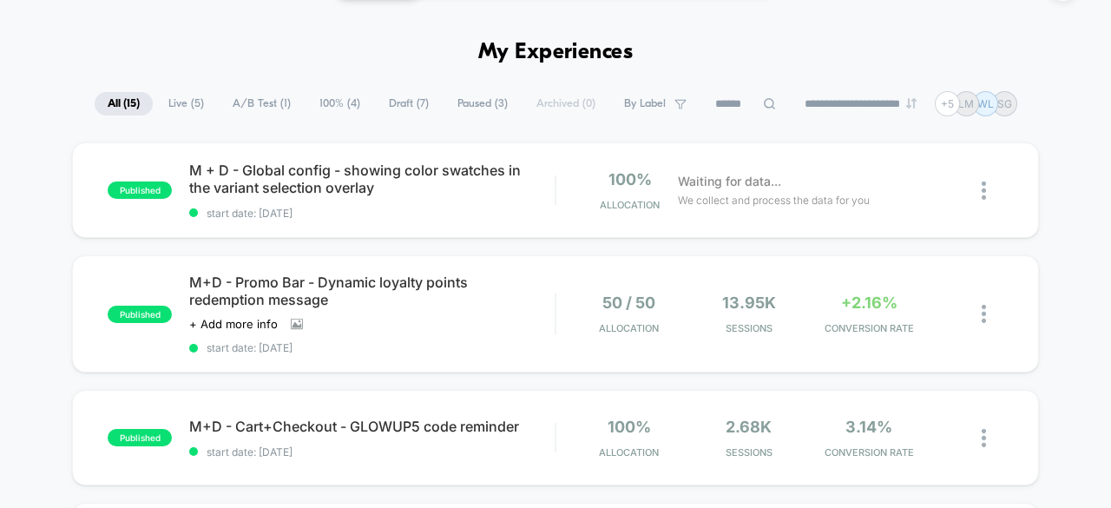
scroll to position [46, 0]
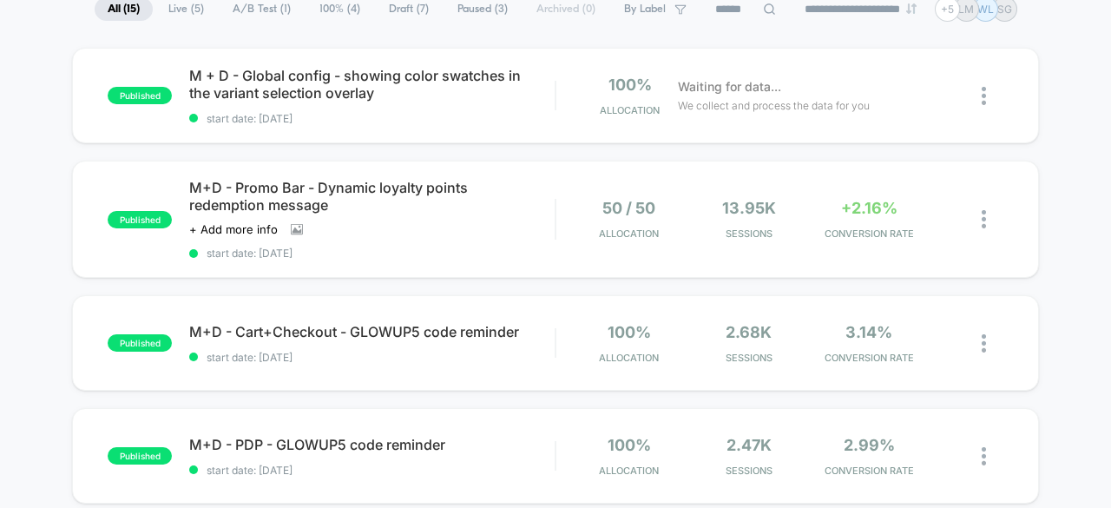
scroll to position [140, 0]
